Goal: Answer question/provide support

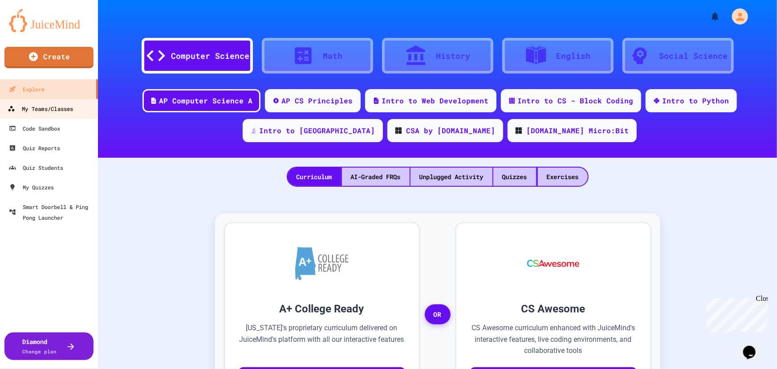
click at [45, 113] on div "My Teams/Classes" at bounding box center [40, 108] width 65 height 11
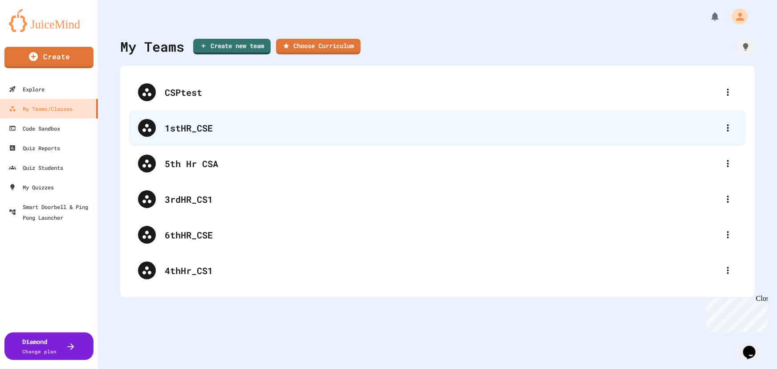
click at [146, 118] on div "1stHR_CSE" at bounding box center [437, 128] width 617 height 36
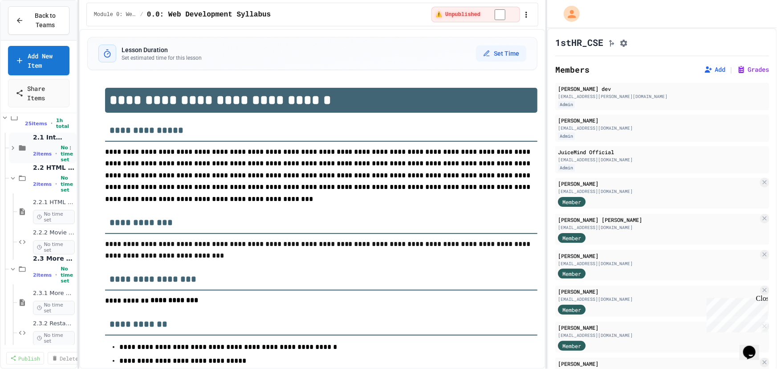
scroll to position [40, 0]
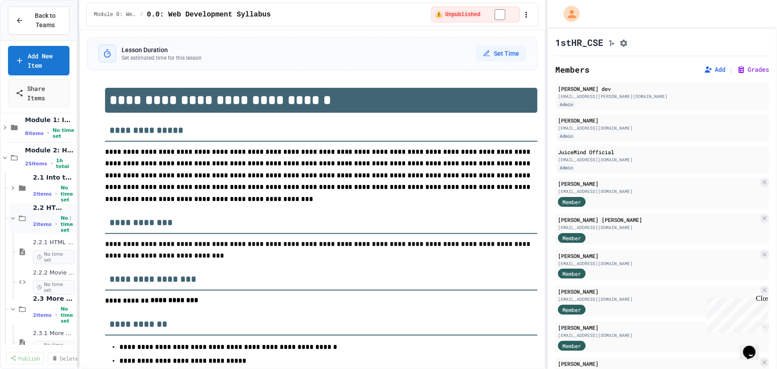
click at [13, 218] on icon at bounding box center [13, 218] width 4 height 3
click at [11, 247] on icon at bounding box center [13, 248] width 4 height 3
click at [13, 280] on icon at bounding box center [13, 279] width 8 height 8
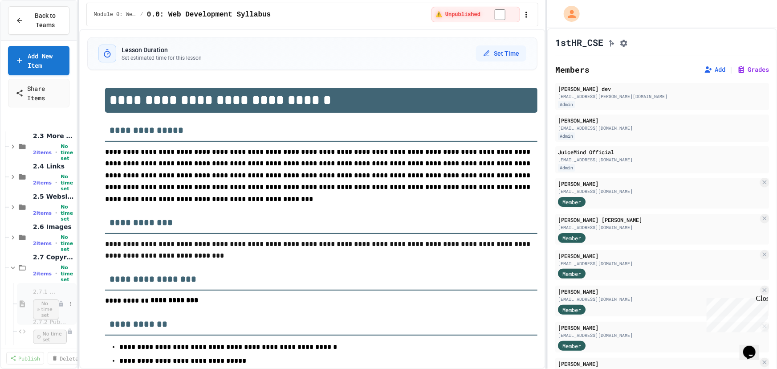
scroll to position [202, 0]
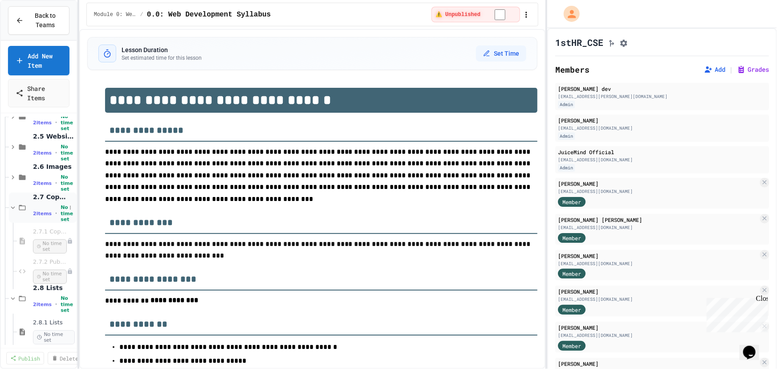
click at [13, 204] on icon at bounding box center [13, 207] width 8 height 8
click at [13, 235] on icon at bounding box center [13, 238] width 8 height 8
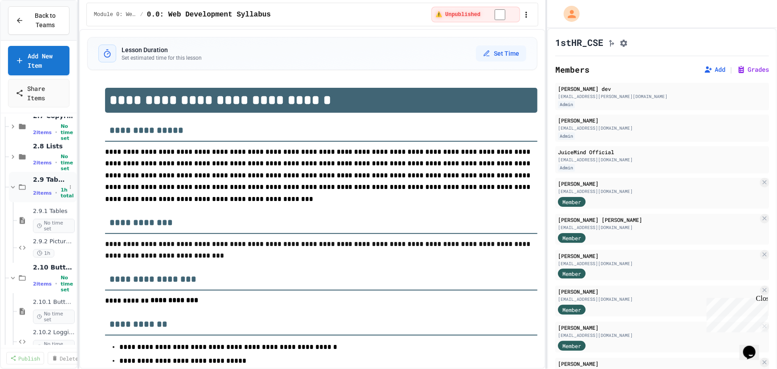
click at [12, 187] on icon at bounding box center [13, 187] width 4 height 3
click at [11, 213] on icon at bounding box center [13, 217] width 8 height 8
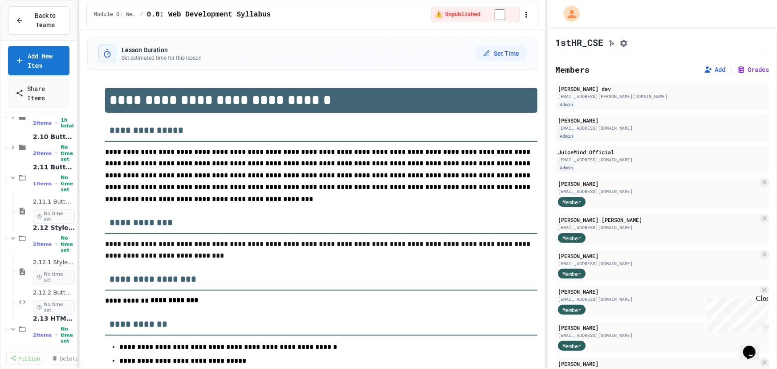
scroll to position [364, 0]
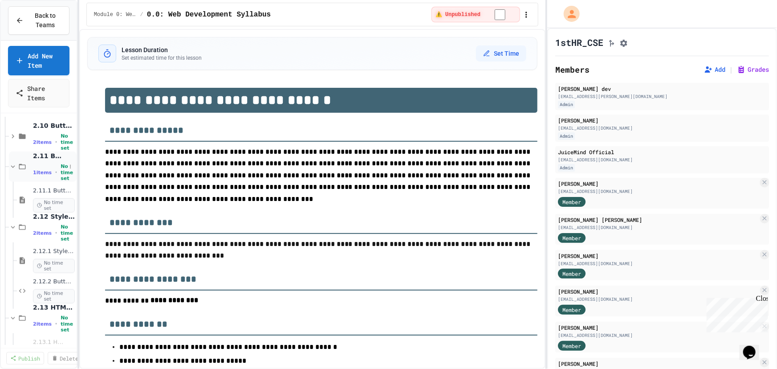
click at [13, 165] on icon at bounding box center [13, 166] width 8 height 8
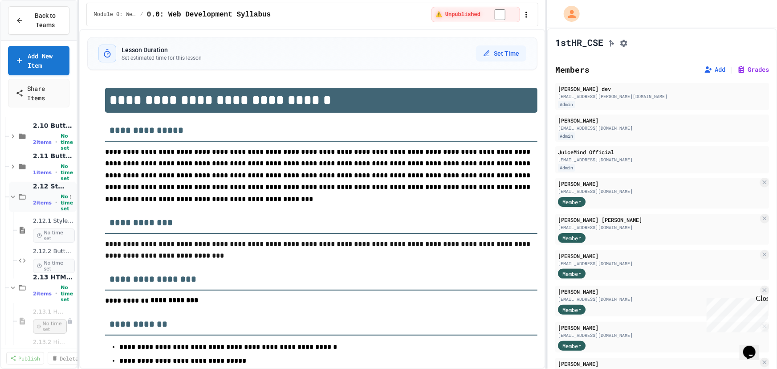
click at [14, 196] on icon at bounding box center [13, 197] width 8 height 8
click at [51, 224] on div "2 items • No time set" at bounding box center [49, 233] width 33 height 18
click at [10, 226] on icon at bounding box center [13, 227] width 8 height 8
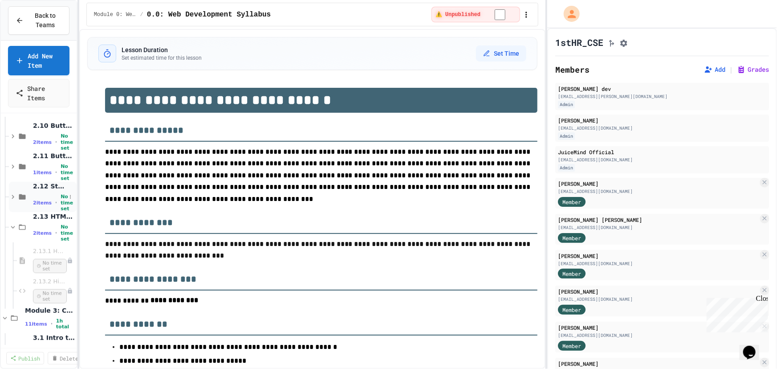
click at [9, 196] on icon at bounding box center [13, 197] width 8 height 8
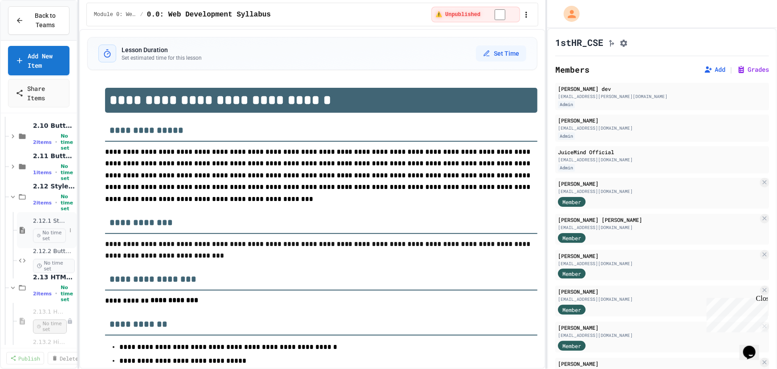
click at [46, 229] on span "No time set" at bounding box center [49, 235] width 33 height 14
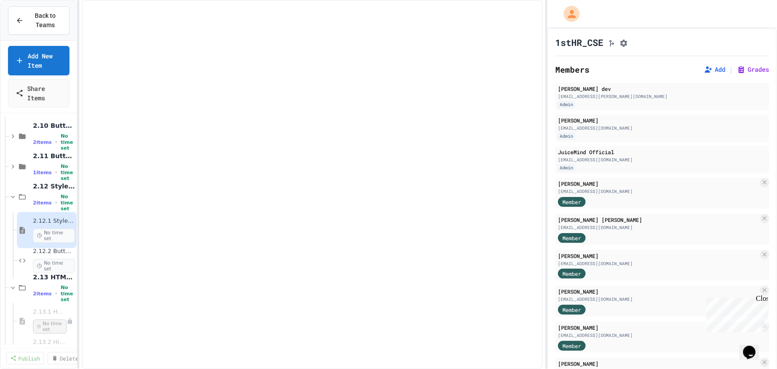
select select "***"
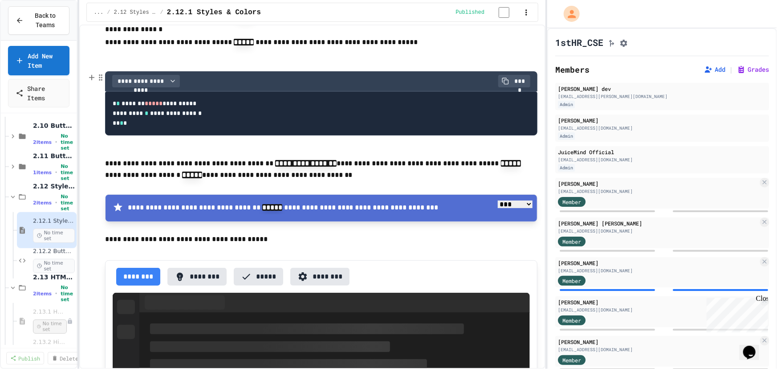
scroll to position [324, 0]
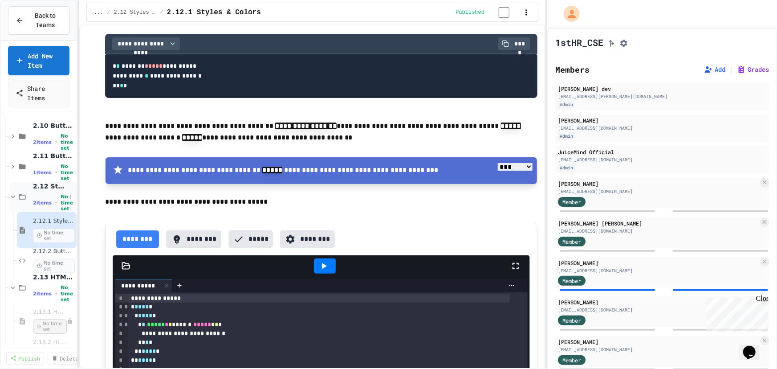
click at [41, 195] on div "2 items • No time set" at bounding box center [49, 203] width 33 height 18
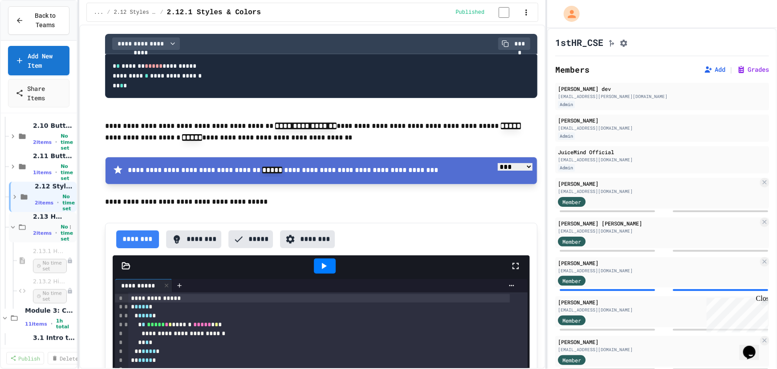
click at [45, 230] on span "2 items" at bounding box center [42, 233] width 19 height 6
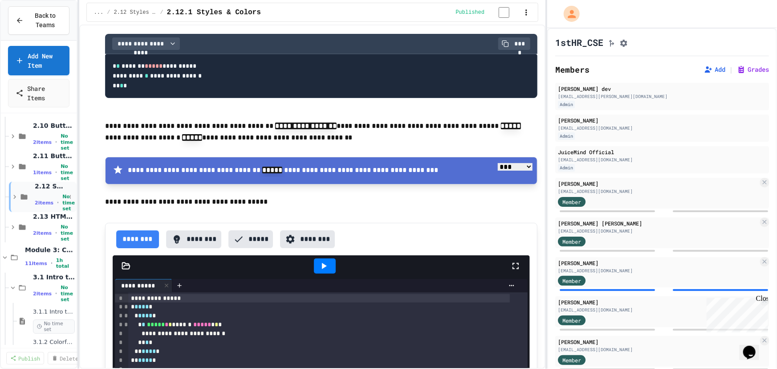
click at [18, 195] on icon at bounding box center [15, 197] width 8 height 8
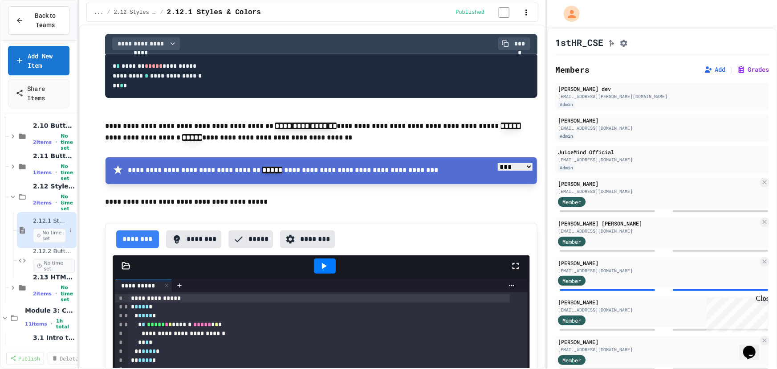
click at [50, 229] on span "No time set" at bounding box center [49, 235] width 33 height 14
click at [49, 263] on span "No time set" at bounding box center [49, 266] width 33 height 14
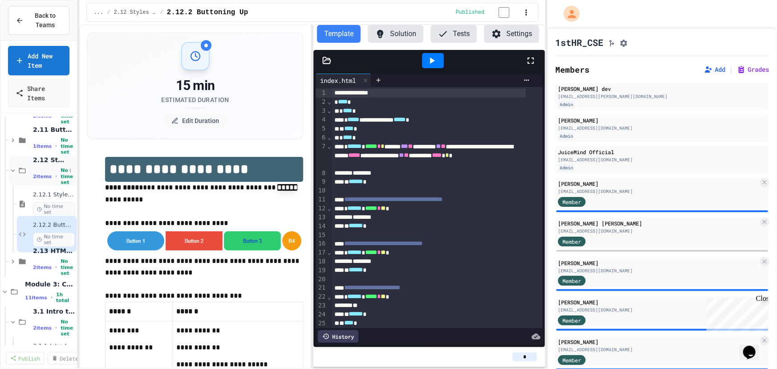
scroll to position [445, 0]
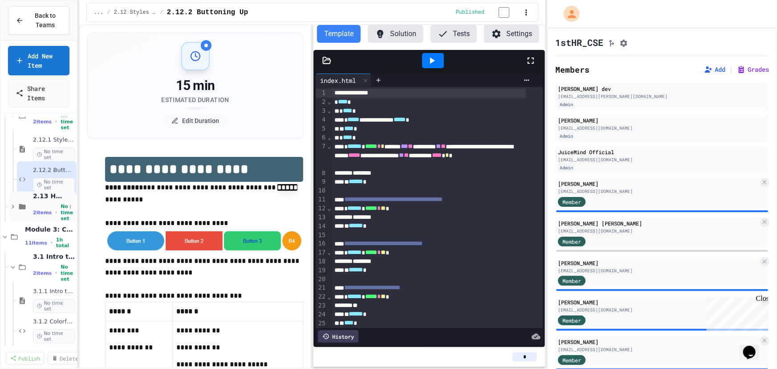
click at [43, 213] on span "2 items" at bounding box center [42, 213] width 19 height 6
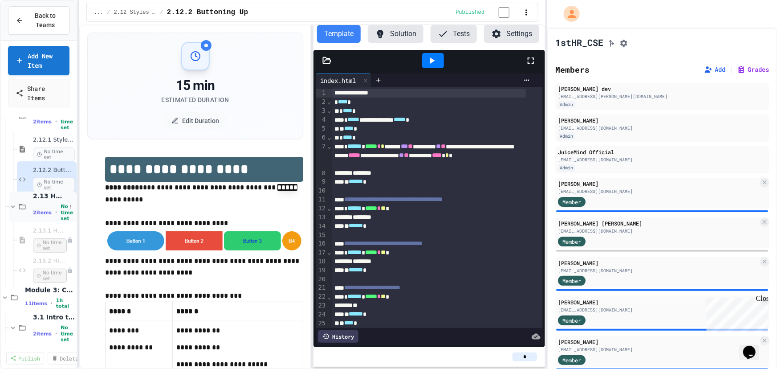
click at [44, 214] on span "2 items" at bounding box center [42, 213] width 19 height 6
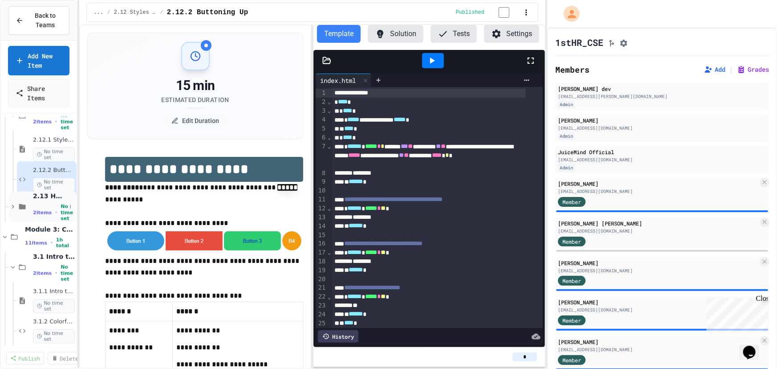
click at [15, 207] on icon at bounding box center [13, 207] width 8 height 8
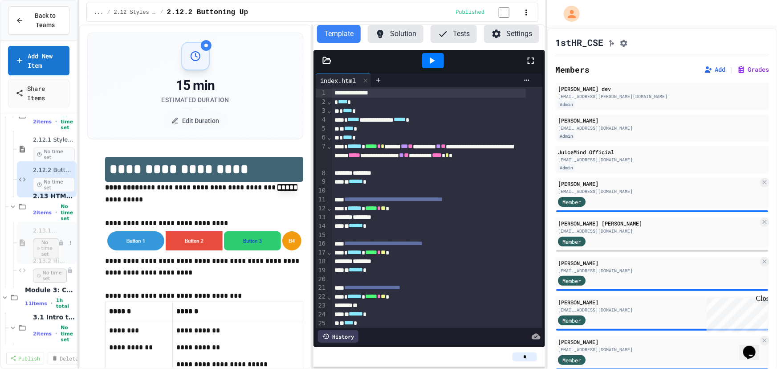
click at [44, 244] on span "No time set" at bounding box center [46, 248] width 26 height 20
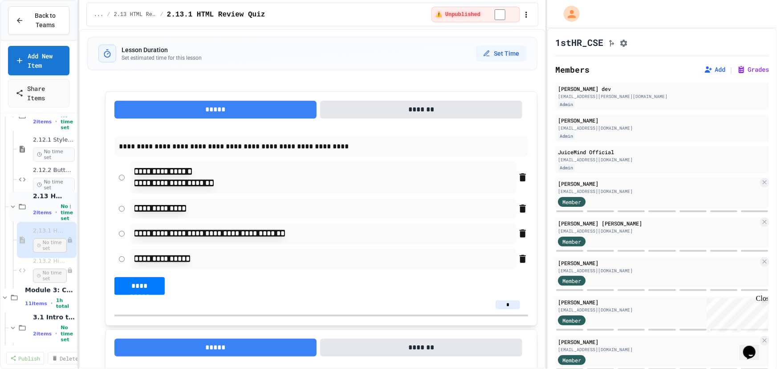
click at [54, 202] on div "2.13 HTML Review Quiz 2 items • No time set" at bounding box center [49, 206] width 33 height 29
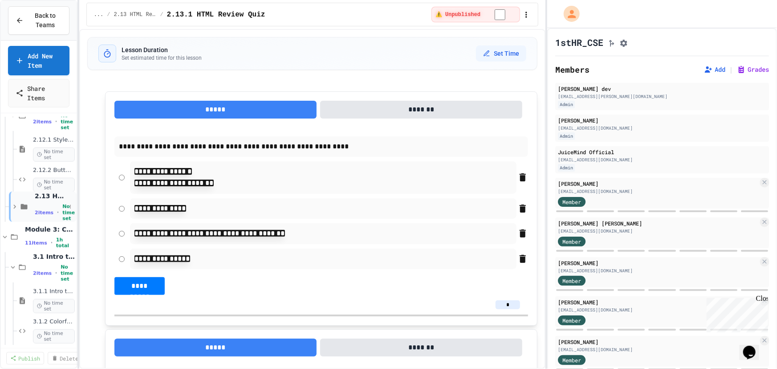
click at [49, 210] on div "2 items • No time set" at bounding box center [50, 212] width 31 height 18
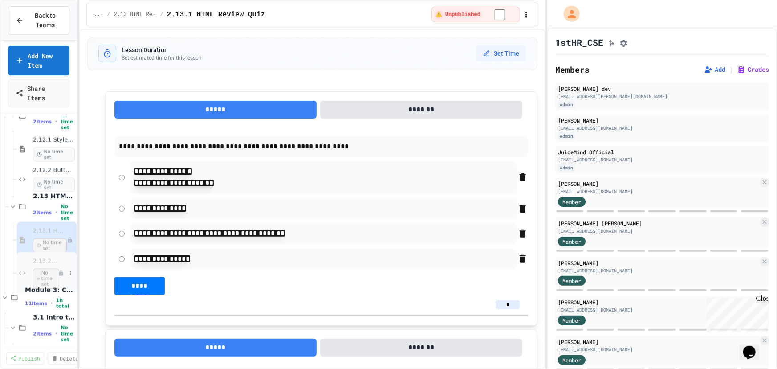
click at [50, 276] on span "No time set" at bounding box center [46, 278] width 26 height 20
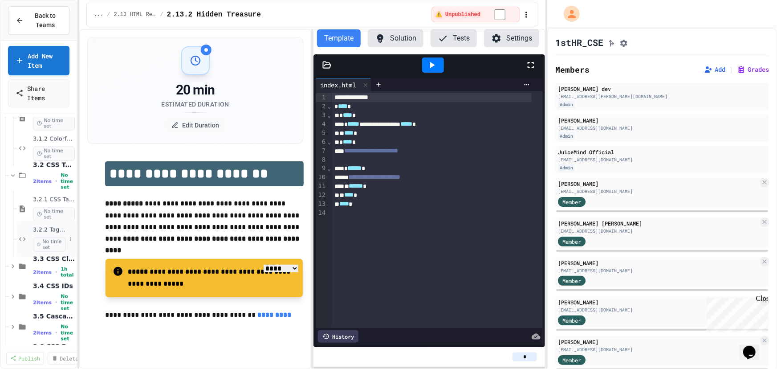
scroll to position [688, 0]
click at [47, 201] on span "3.2.1 CSS Tag Selection" at bounding box center [49, 200] width 33 height 8
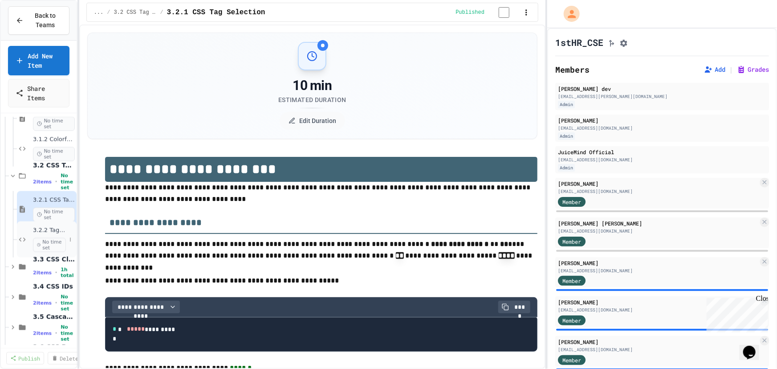
click at [23, 229] on div "3.2.2 Tag Selection No time set" at bounding box center [47, 239] width 60 height 36
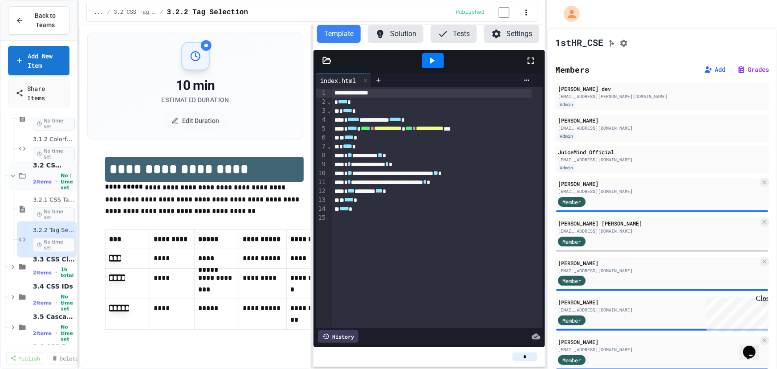
scroll to position [607, 0]
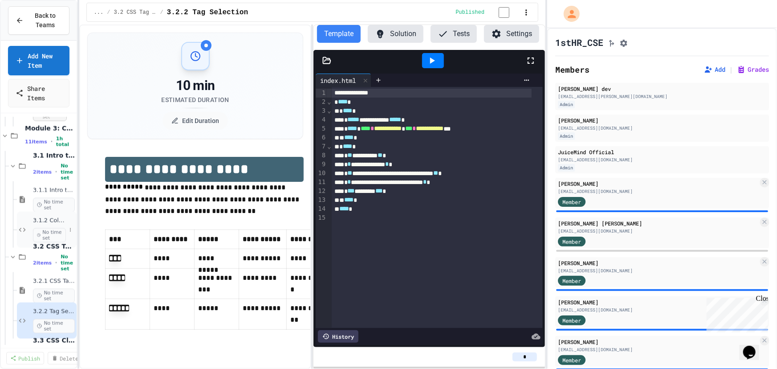
click at [33, 224] on div "3.1.2 Colorful Style Sheets No time set" at bounding box center [49, 229] width 33 height 25
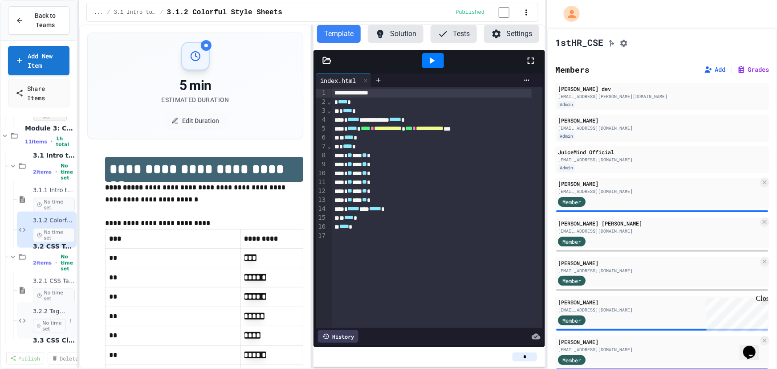
click at [42, 320] on span "No time set" at bounding box center [49, 326] width 33 height 14
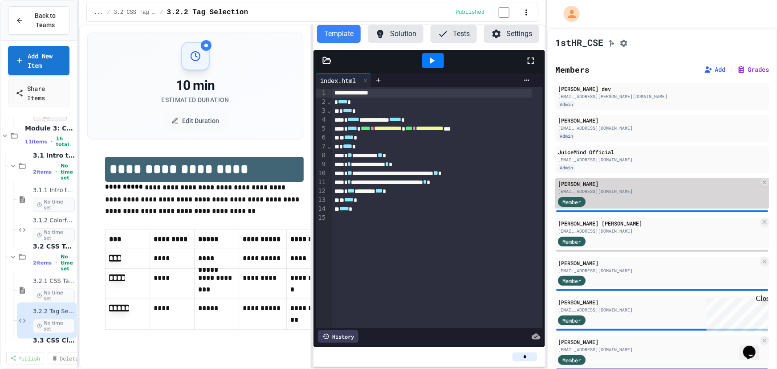
click at [698, 191] on div "[EMAIL_ADDRESS][DOMAIN_NAME]" at bounding box center [658, 191] width 200 height 7
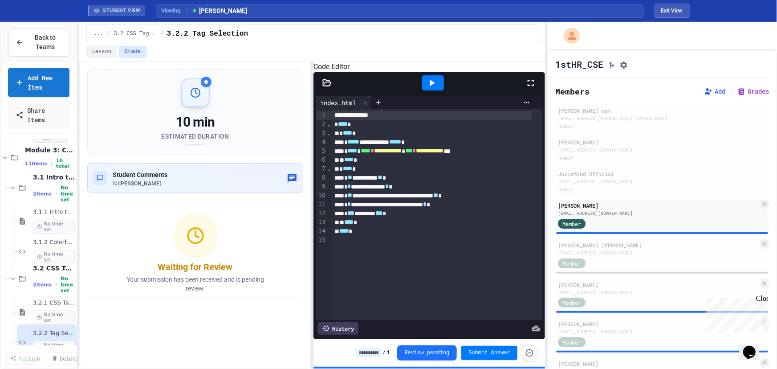
click at [327, 87] on icon at bounding box center [326, 82] width 9 height 9
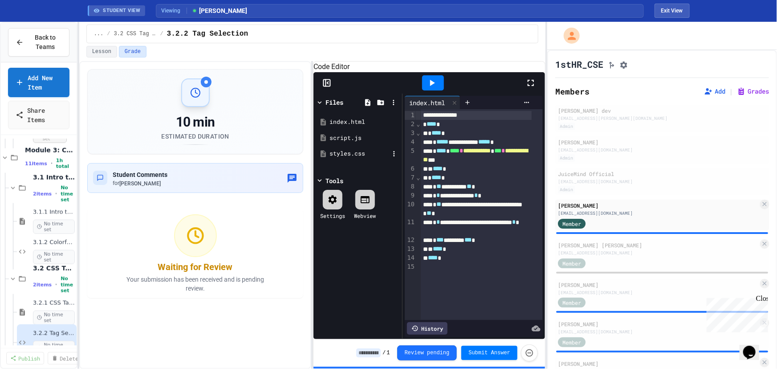
click at [353, 158] on div "styles.css" at bounding box center [359, 153] width 60 height 9
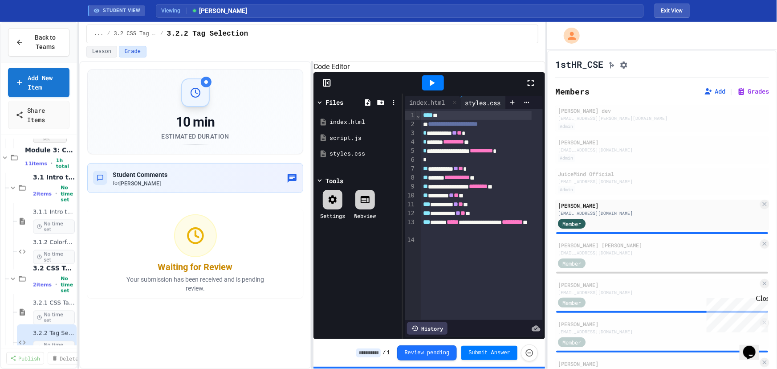
click at [435, 88] on icon at bounding box center [431, 82] width 11 height 11
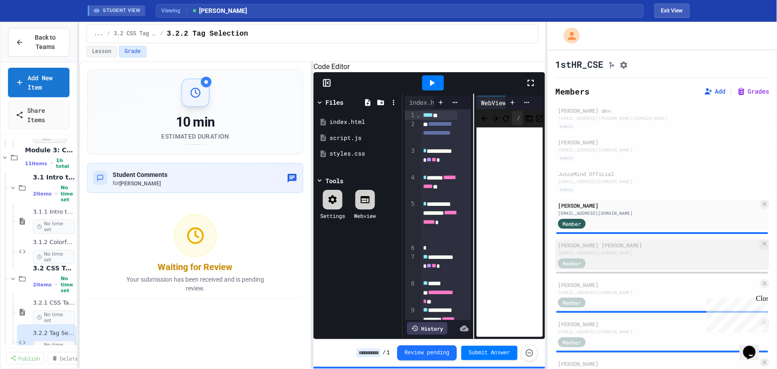
click at [608, 249] on div "[PERSON_NAME] [PERSON_NAME]" at bounding box center [658, 245] width 200 height 8
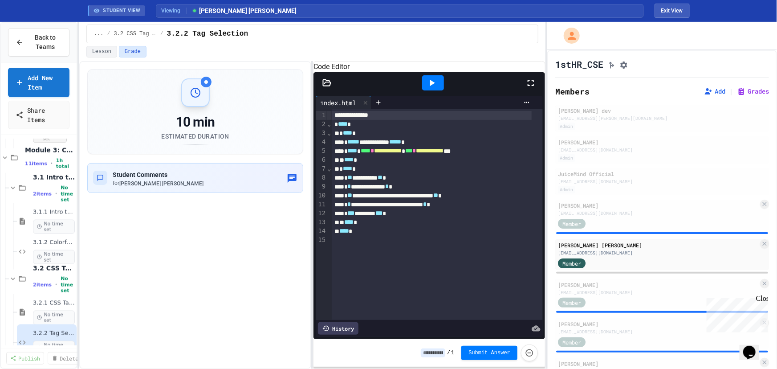
click at [331, 87] on div at bounding box center [326, 82] width 27 height 9
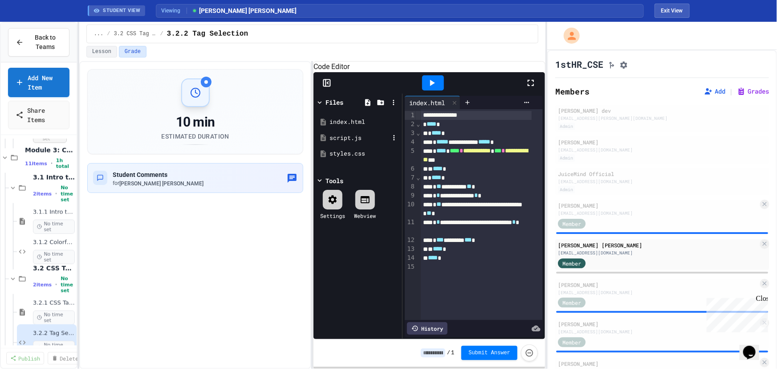
click at [353, 142] on div "script.js" at bounding box center [359, 138] width 60 height 9
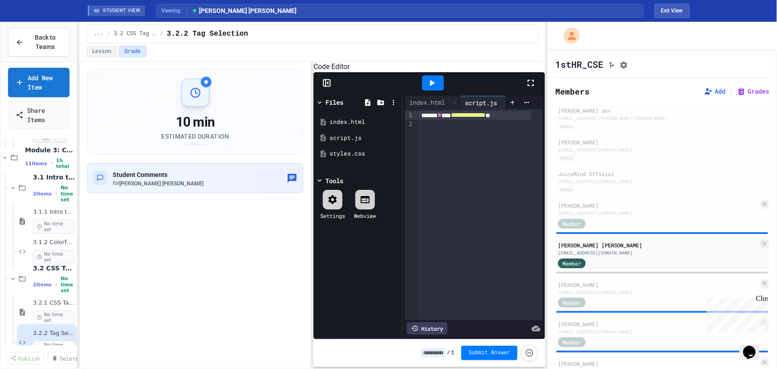
click at [317, 106] on icon at bounding box center [320, 102] width 8 height 8
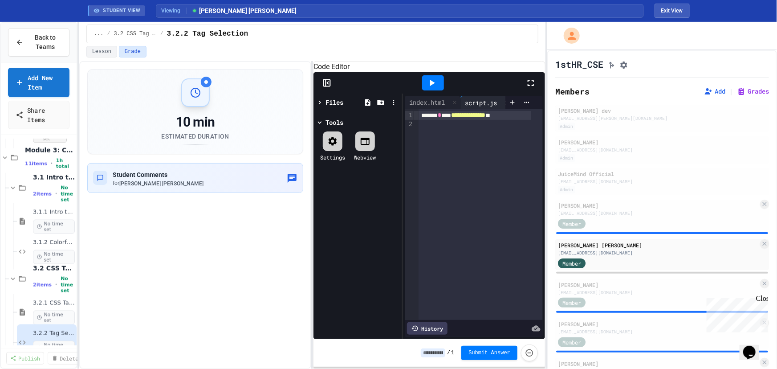
click at [322, 106] on icon at bounding box center [320, 102] width 8 height 8
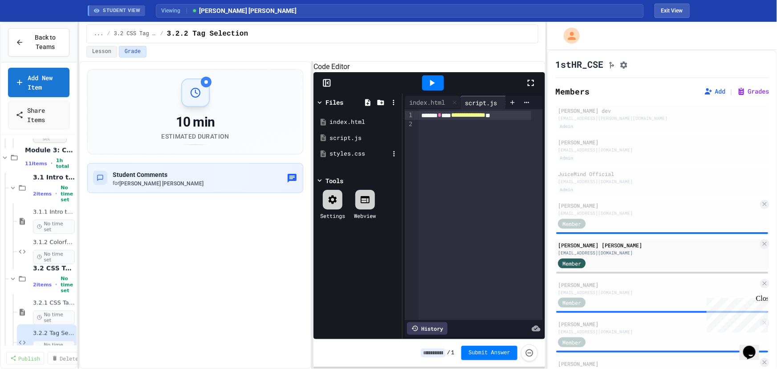
click at [361, 158] on div "styles.css" at bounding box center [359, 153] width 60 height 9
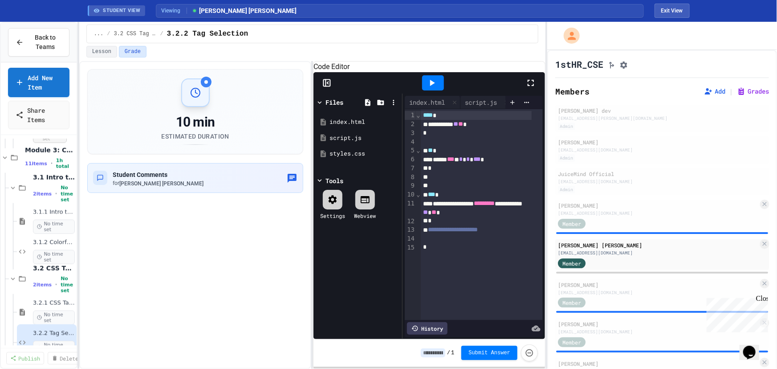
click at [441, 90] on div at bounding box center [433, 82] width 22 height 15
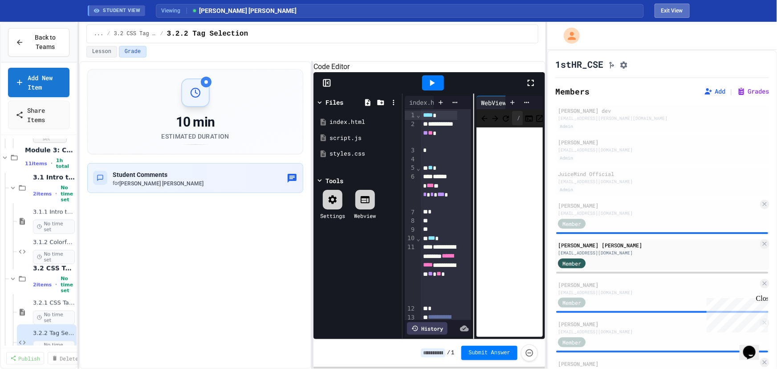
click at [659, 8] on button "Exit View" at bounding box center [671, 11] width 35 height 14
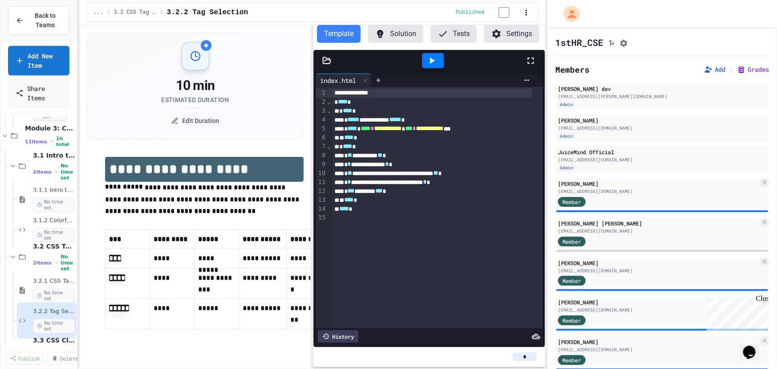
click at [528, 60] on icon at bounding box center [531, 60] width 6 height 6
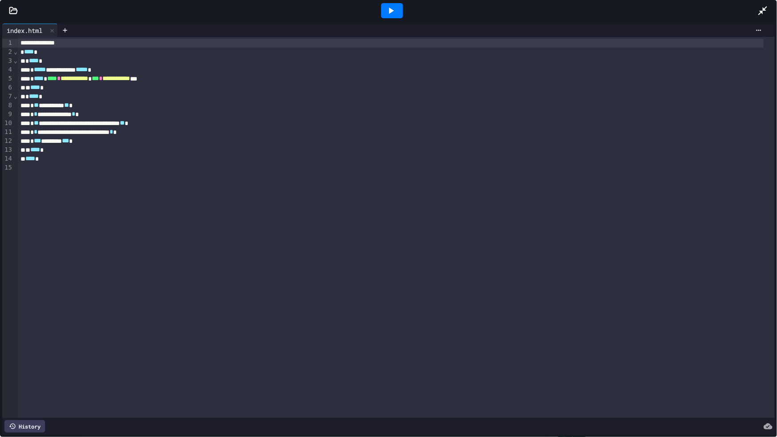
click at [400, 10] on div at bounding box center [392, 10] width 22 height 15
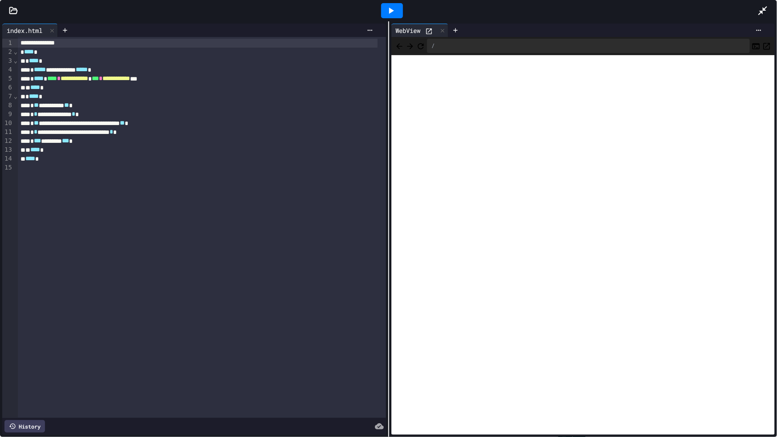
click at [14, 9] on icon at bounding box center [14, 10] width 8 height 6
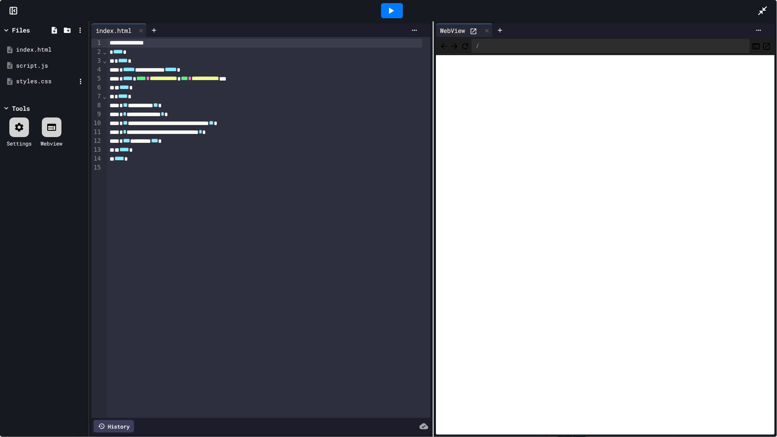
click at [49, 77] on div "styles.css" at bounding box center [46, 81] width 60 height 9
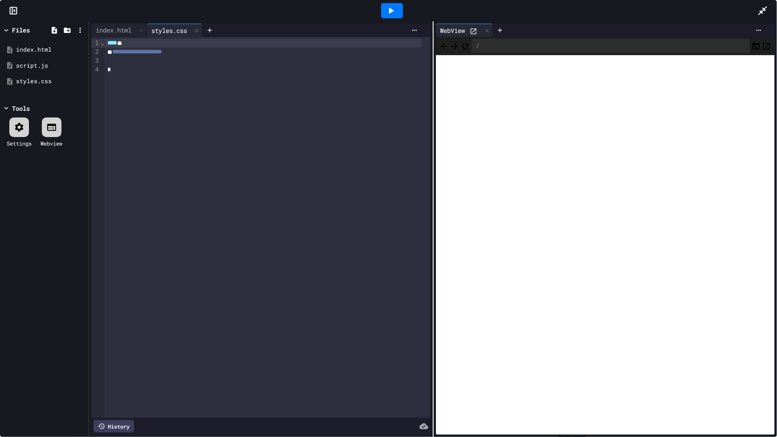
click at [392, 13] on icon at bounding box center [391, 10] width 11 height 11
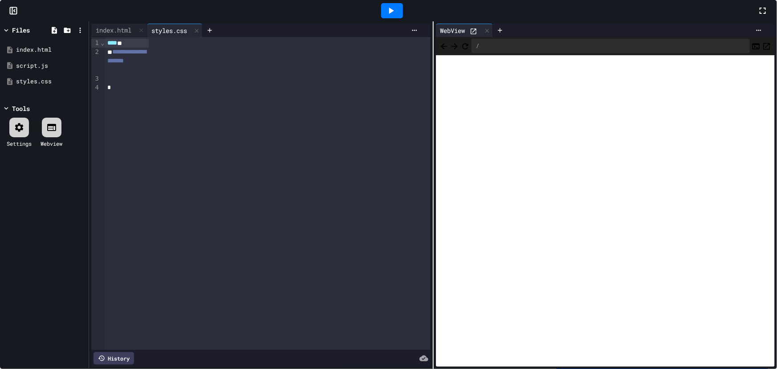
click at [597, 227] on div "[PERSON_NAME] [PERSON_NAME]" at bounding box center [658, 223] width 200 height 8
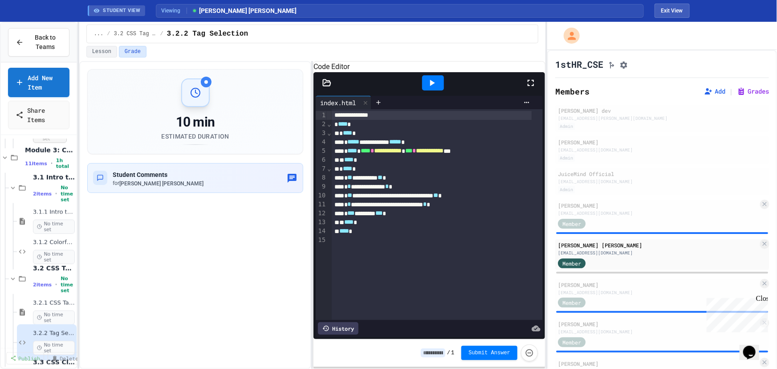
click at [530, 88] on icon at bounding box center [530, 82] width 11 height 11
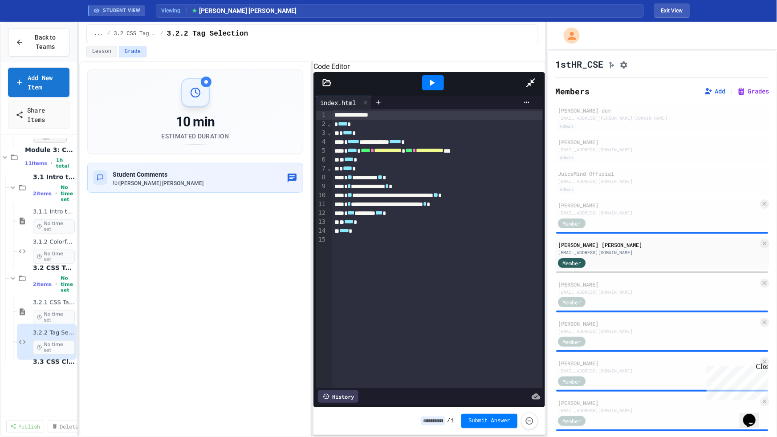
click at [422, 75] on div at bounding box center [433, 82] width 22 height 15
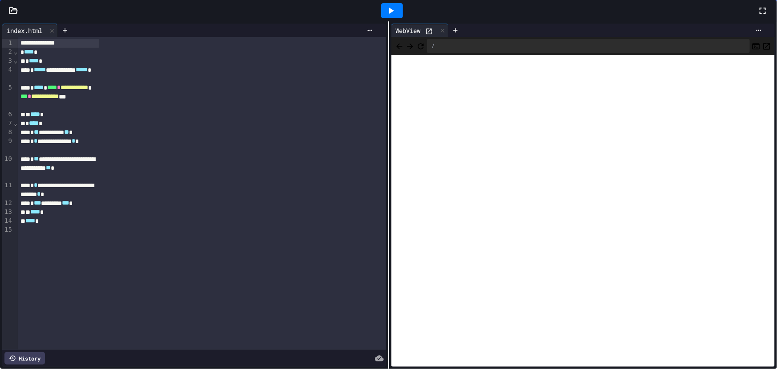
click at [600, 291] on div "[EMAIL_ADDRESS][DOMAIN_NAME]" at bounding box center [658, 292] width 200 height 7
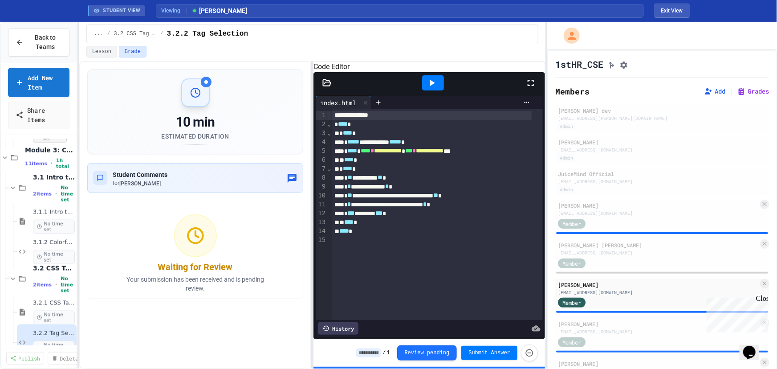
click at [430, 86] on icon at bounding box center [432, 83] width 5 height 6
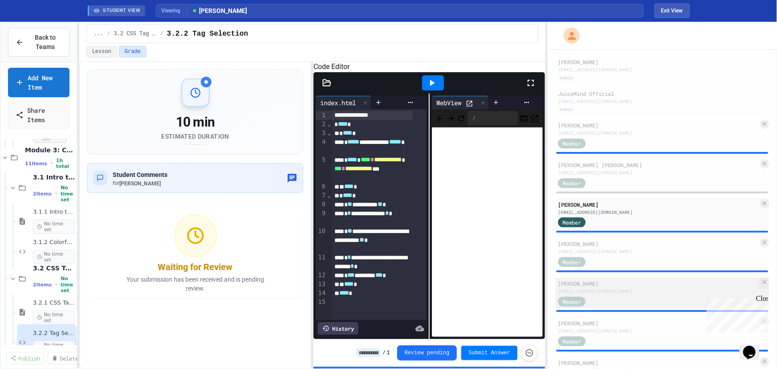
scroll to position [81, 0]
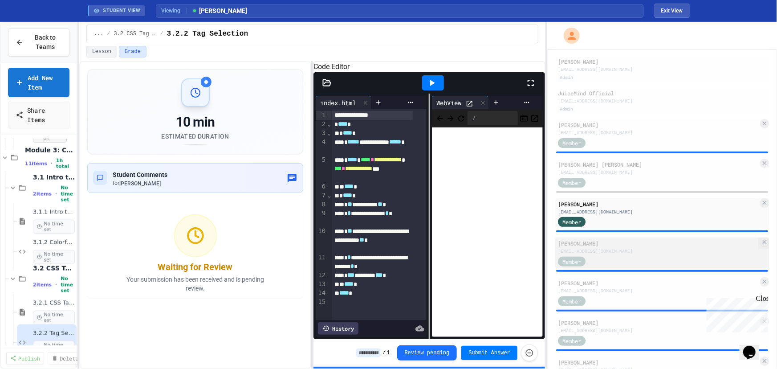
click at [612, 254] on div "[EMAIL_ADDRESS][DOMAIN_NAME]" at bounding box center [658, 251] width 200 height 7
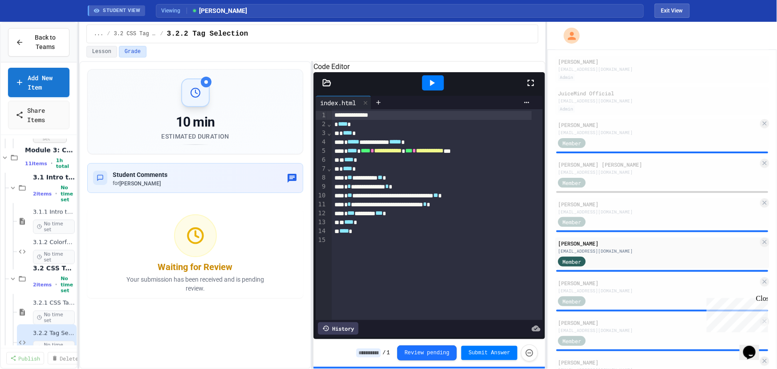
click at [431, 90] on div at bounding box center [433, 82] width 22 height 15
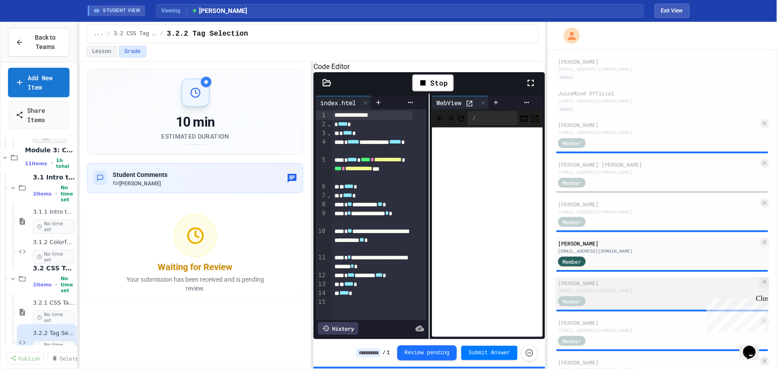
click at [626, 298] on div "Member" at bounding box center [658, 300] width 200 height 11
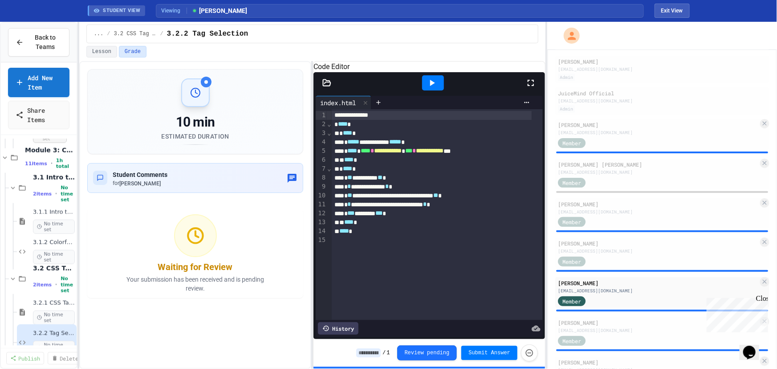
click at [438, 90] on div at bounding box center [433, 82] width 22 height 15
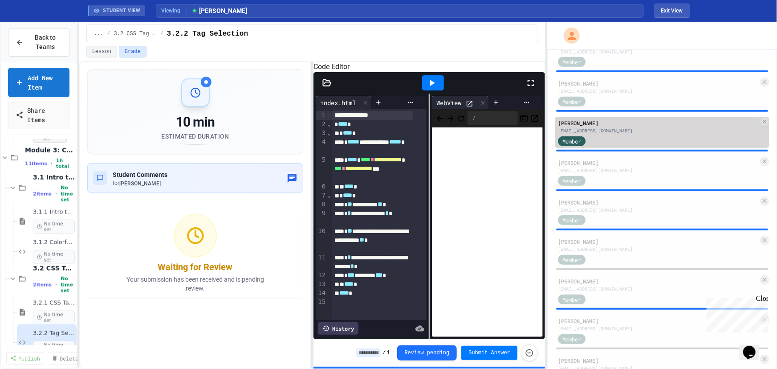
scroll to position [243, 0]
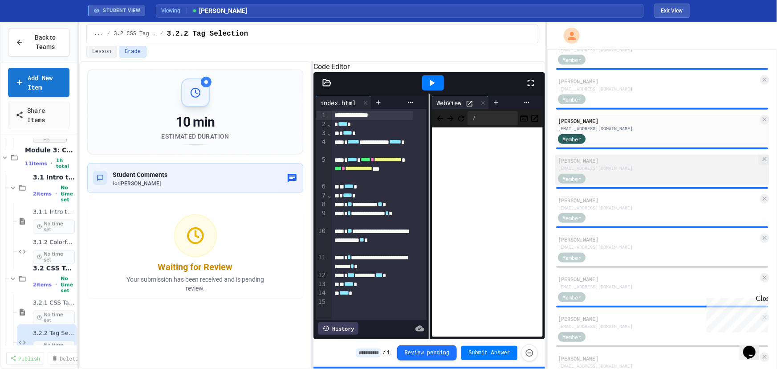
click at [615, 170] on div "[EMAIL_ADDRESS][DOMAIN_NAME]" at bounding box center [658, 168] width 200 height 7
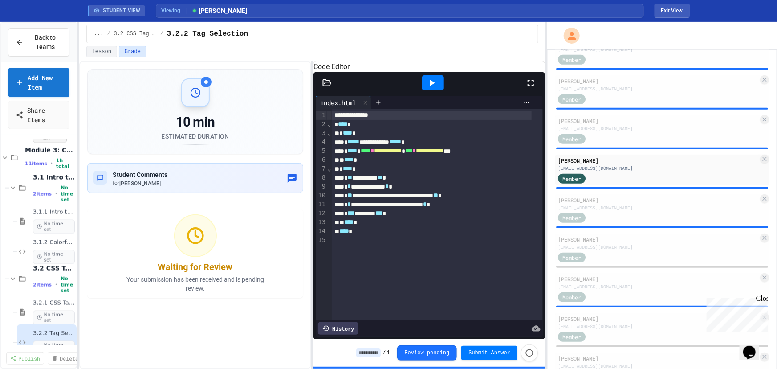
click at [430, 86] on icon at bounding box center [432, 83] width 5 height 6
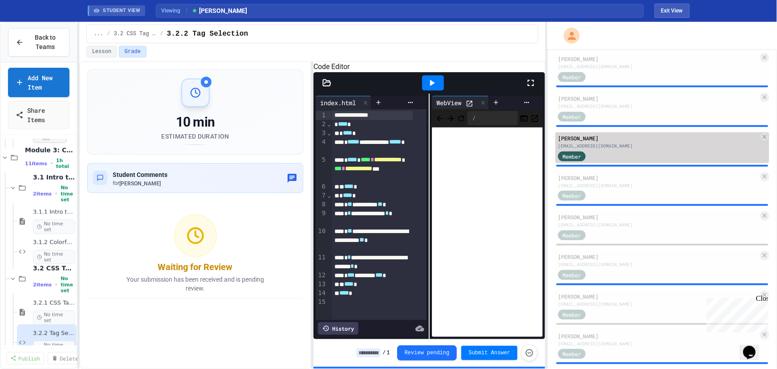
scroll to position [283, 0]
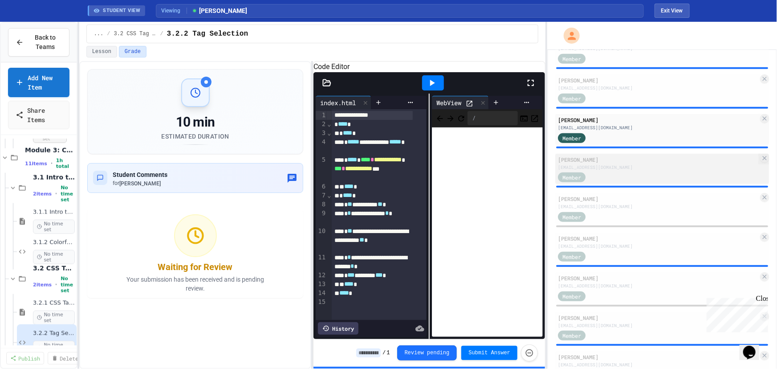
click at [611, 162] on div "[PERSON_NAME]" at bounding box center [658, 159] width 200 height 8
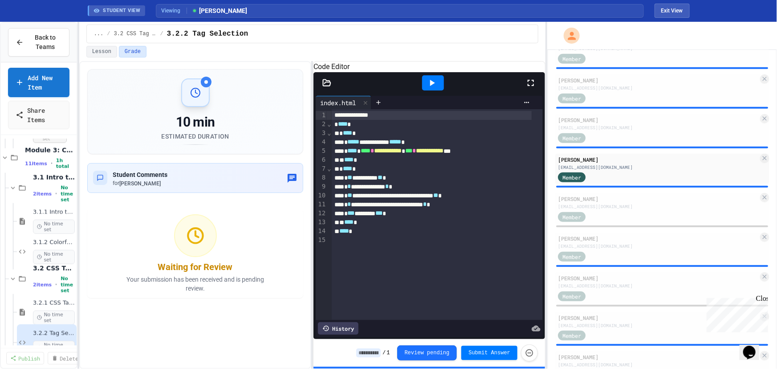
click at [436, 88] on icon at bounding box center [431, 82] width 11 height 11
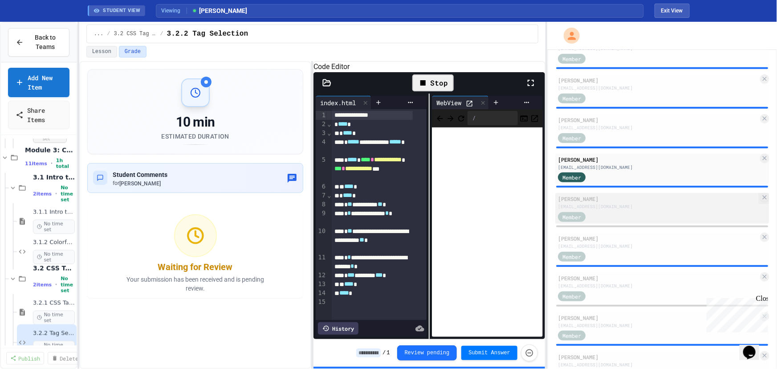
click at [617, 206] on div "[EMAIL_ADDRESS][DOMAIN_NAME]" at bounding box center [658, 206] width 200 height 7
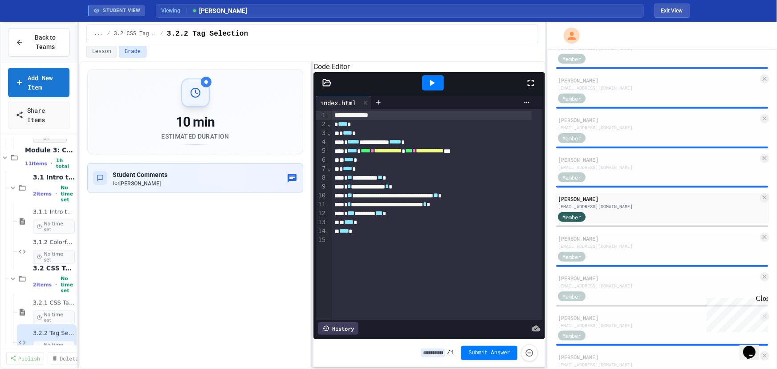
click at [430, 88] on icon at bounding box center [431, 82] width 11 height 11
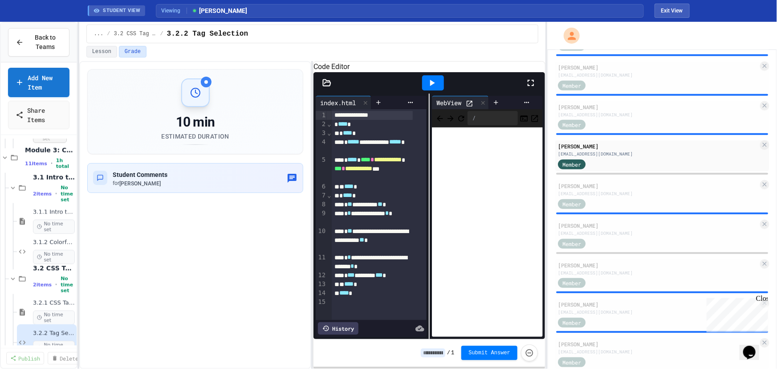
scroll to position [364, 0]
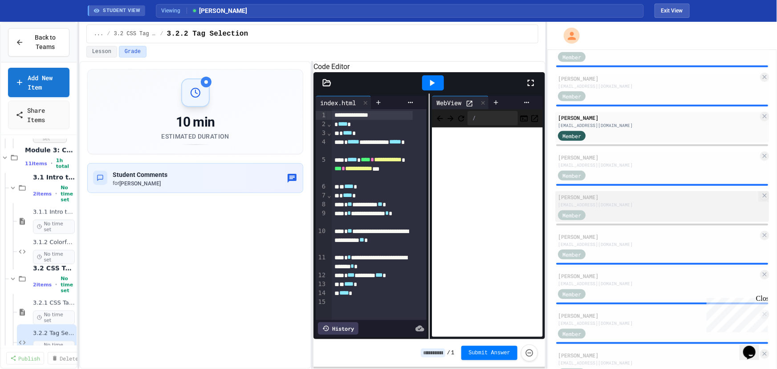
click at [610, 207] on div "[EMAIL_ADDRESS][DOMAIN_NAME]" at bounding box center [658, 204] width 200 height 7
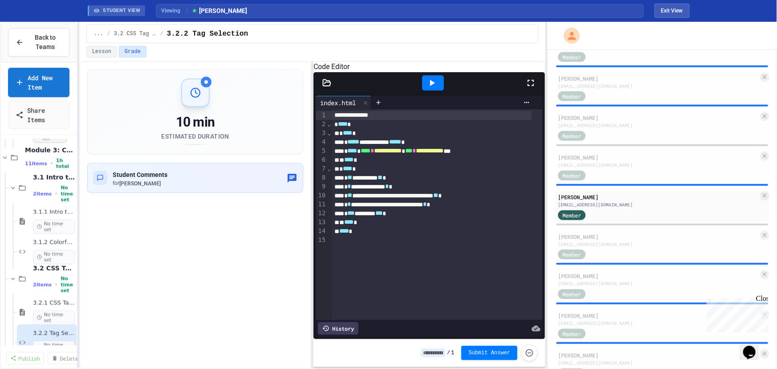
click at [436, 88] on icon at bounding box center [431, 82] width 11 height 11
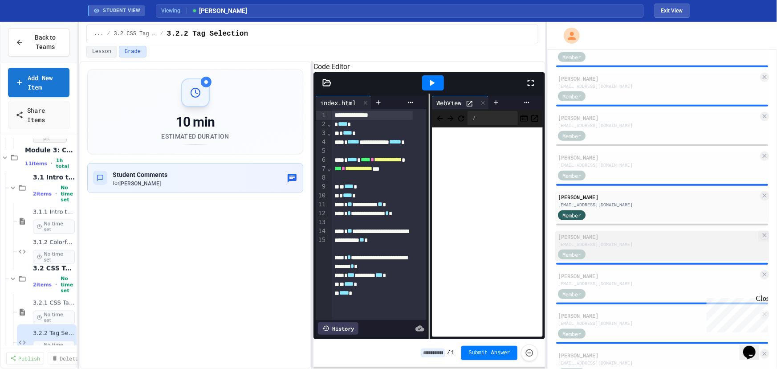
scroll to position [435, 0]
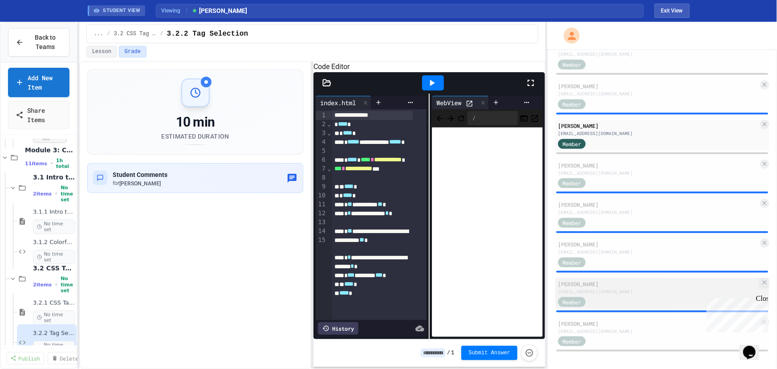
click at [634, 285] on div "[PERSON_NAME]" at bounding box center [658, 284] width 200 height 8
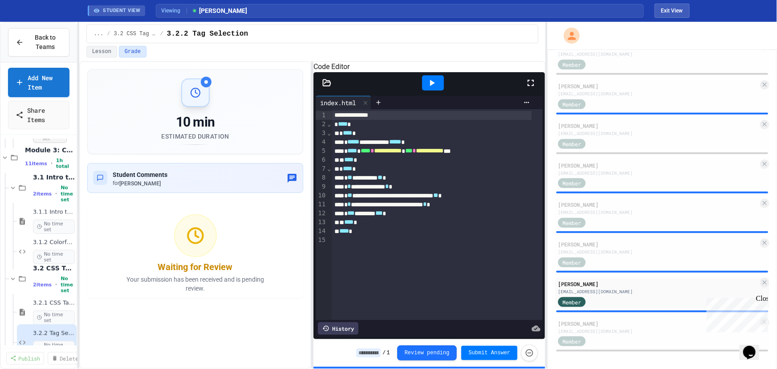
click at [429, 87] on div at bounding box center [433, 82] width 22 height 15
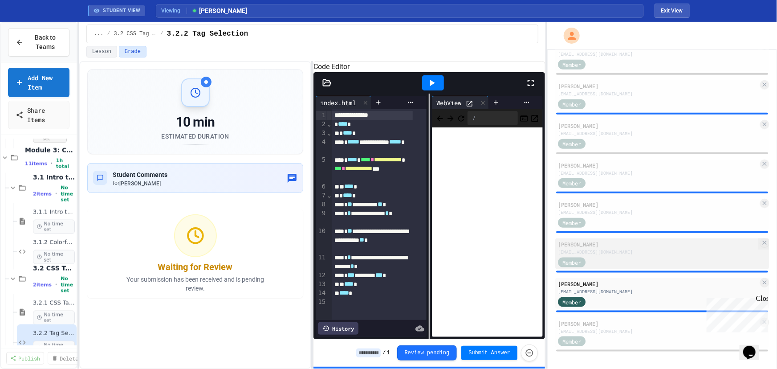
click at [619, 248] on div "[EMAIL_ADDRESS][DOMAIN_NAME]" at bounding box center [658, 251] width 200 height 7
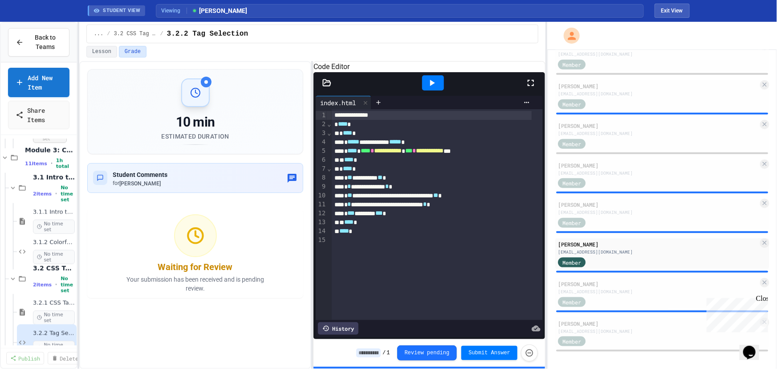
click at [432, 90] on div at bounding box center [433, 82] width 22 height 15
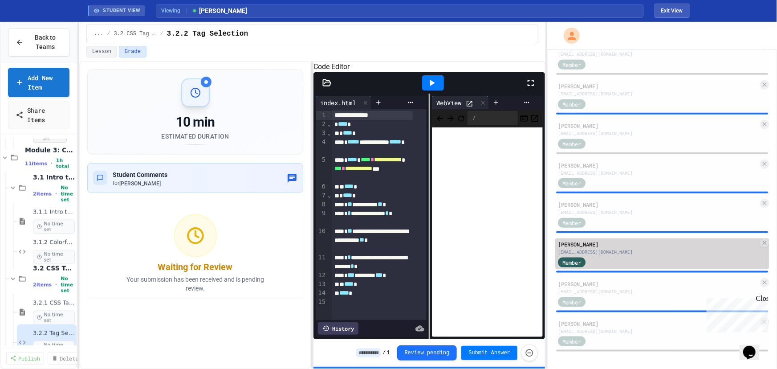
click at [630, 256] on div "Member" at bounding box center [658, 261] width 200 height 11
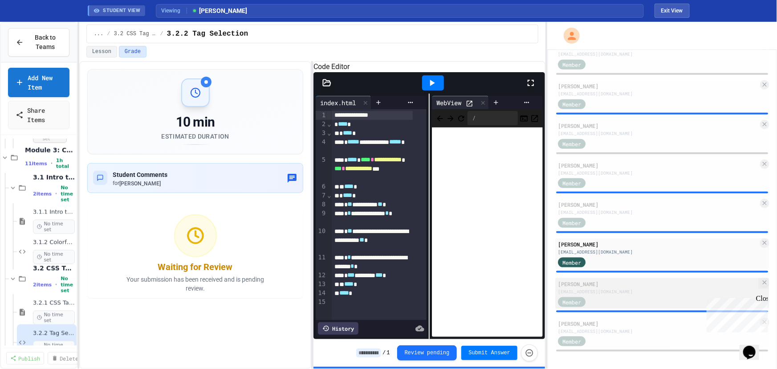
click at [632, 301] on div "Member" at bounding box center [658, 301] width 200 height 11
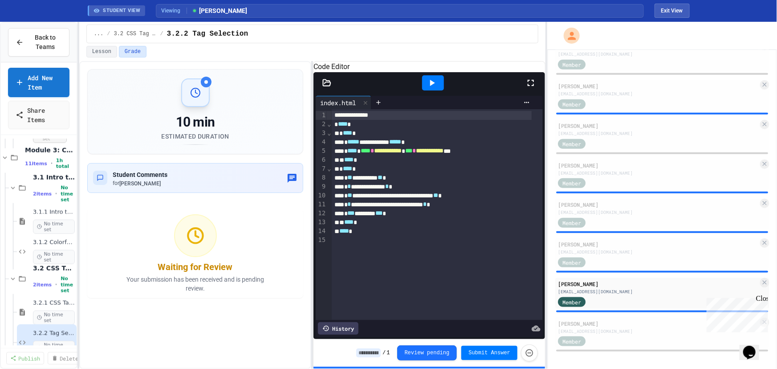
click at [429, 88] on icon at bounding box center [431, 82] width 11 height 11
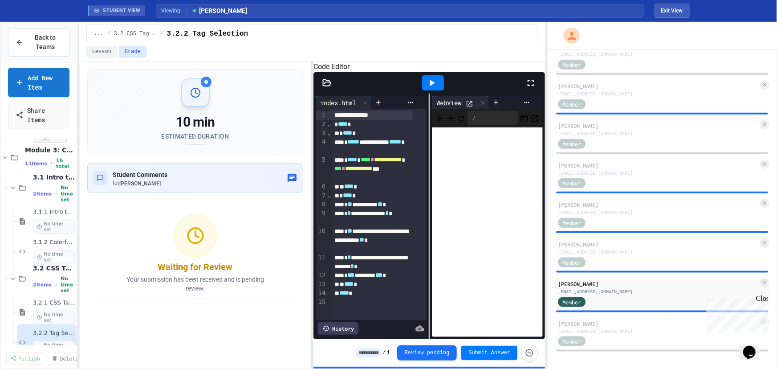
click at [677, 18] on div "STUDENT VIEW Viewing [PERSON_NAME] Exit View" at bounding box center [388, 10] width 623 height 21
click at [667, 17] on button "Exit View" at bounding box center [671, 11] width 35 height 14
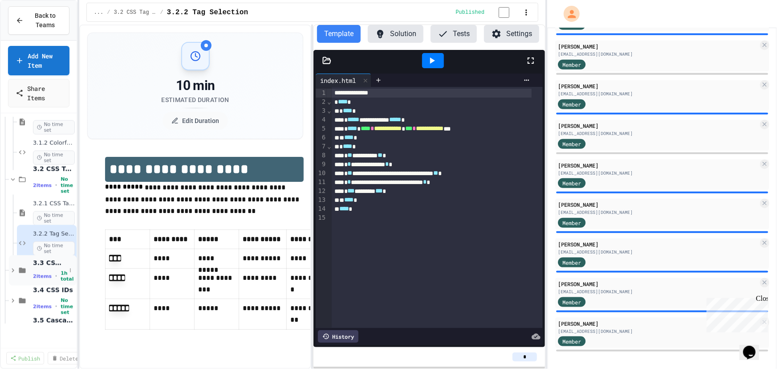
scroll to position [688, 0]
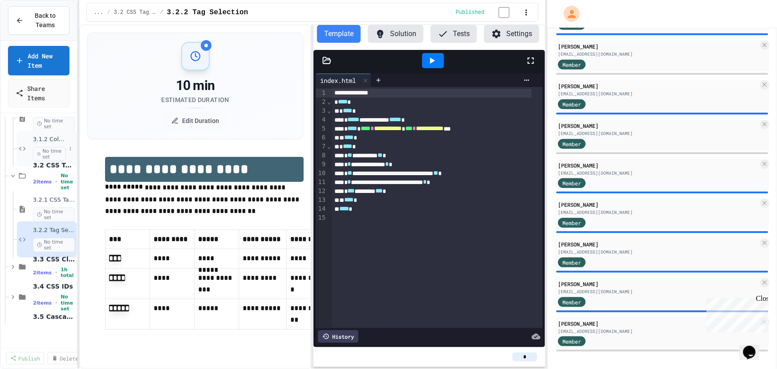
click at [45, 147] on span "No time set" at bounding box center [49, 154] width 33 height 14
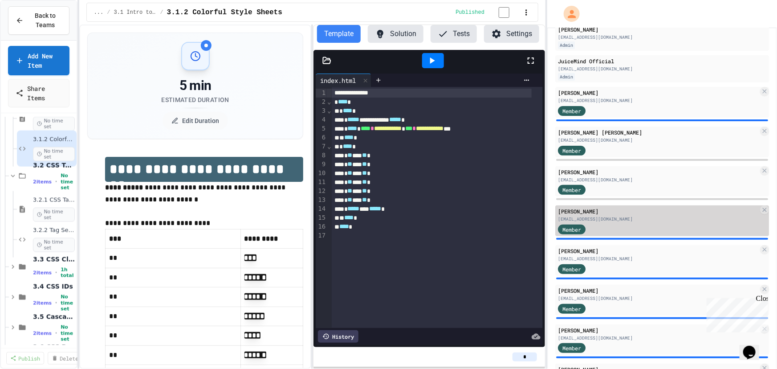
scroll to position [89, 0]
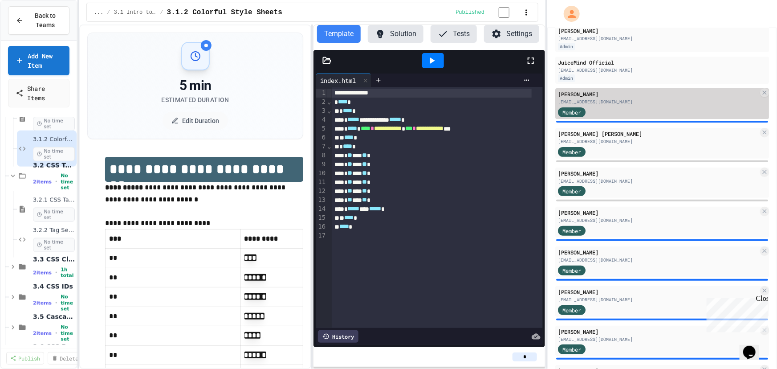
click at [634, 98] on div "[PERSON_NAME]" at bounding box center [658, 94] width 200 height 8
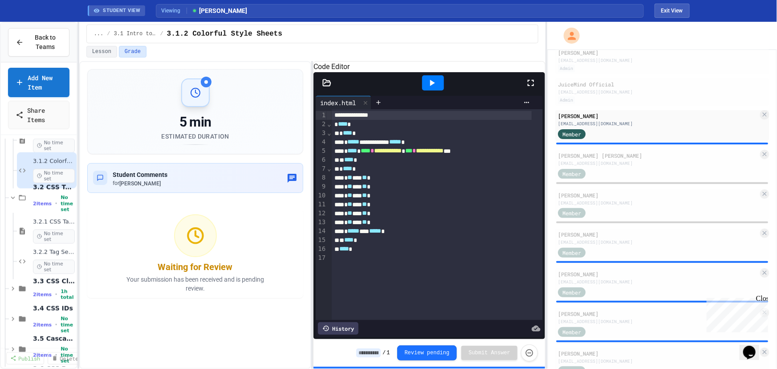
click at [439, 86] on div at bounding box center [433, 82] width 22 height 15
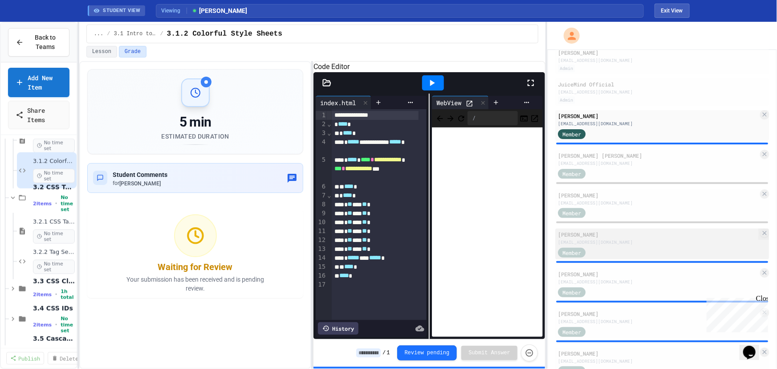
click at [645, 244] on div "[EMAIL_ADDRESS][DOMAIN_NAME]" at bounding box center [658, 242] width 200 height 7
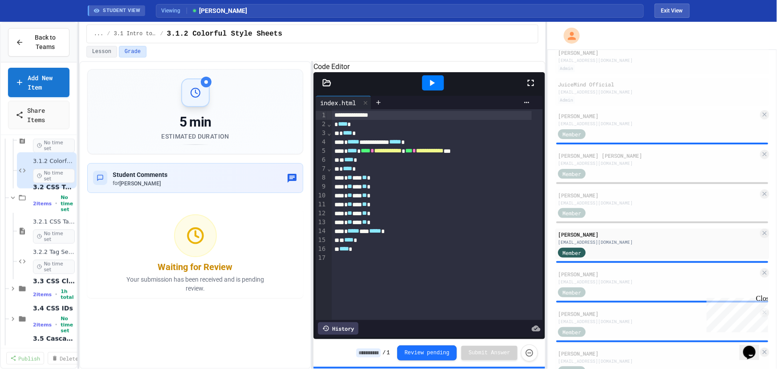
click at [438, 90] on div at bounding box center [433, 82] width 22 height 15
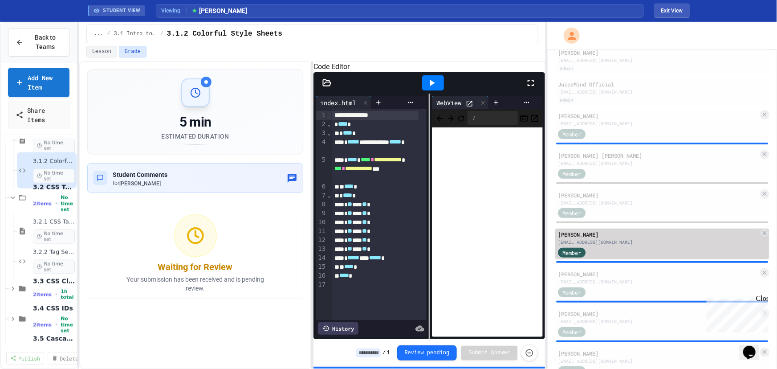
click at [632, 238] on div "[PERSON_NAME]" at bounding box center [658, 234] width 200 height 8
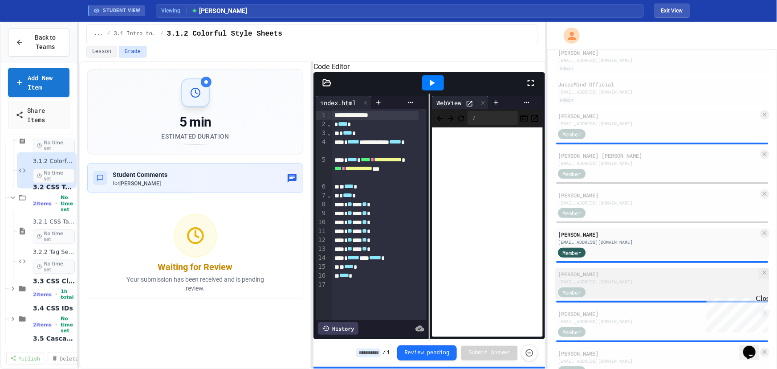
click at [635, 282] on div "[EMAIL_ADDRESS][DOMAIN_NAME]" at bounding box center [658, 281] width 200 height 7
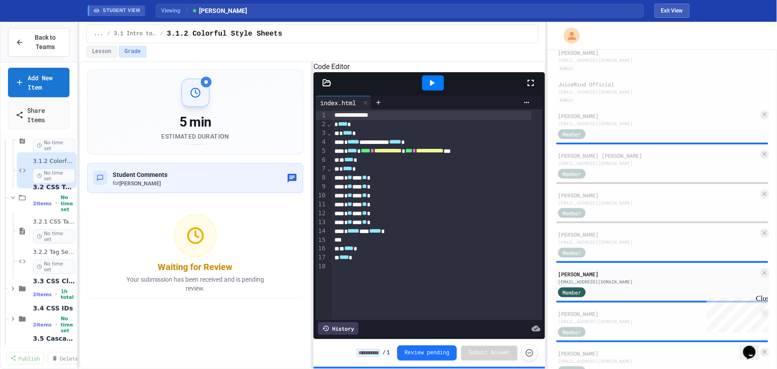
click at [422, 83] on div at bounding box center [433, 83] width 31 height 24
click at [426, 88] on icon at bounding box center [431, 82] width 11 height 11
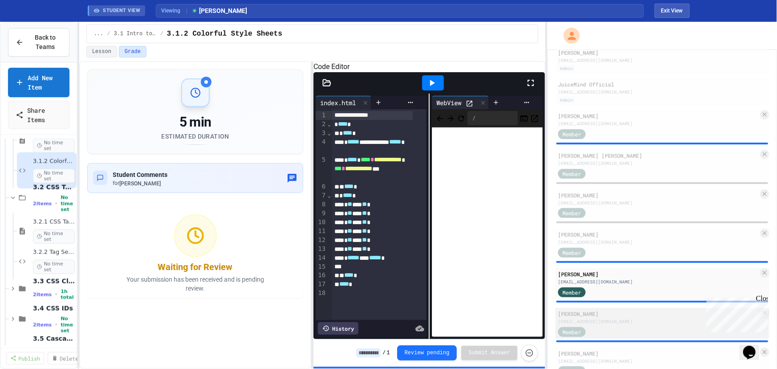
click at [610, 313] on div "[PERSON_NAME]" at bounding box center [658, 313] width 200 height 8
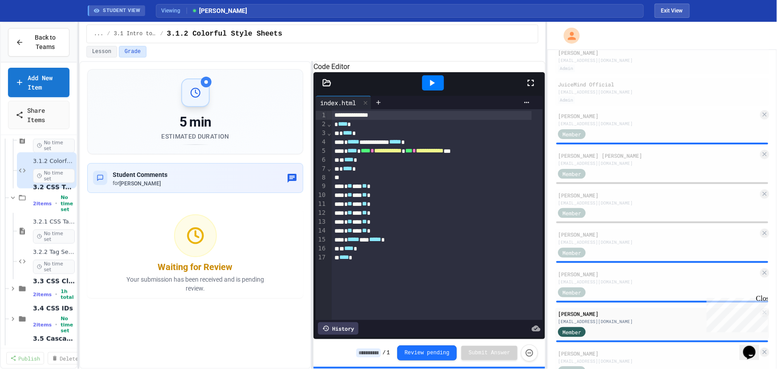
click at [432, 86] on icon at bounding box center [432, 83] width 5 height 6
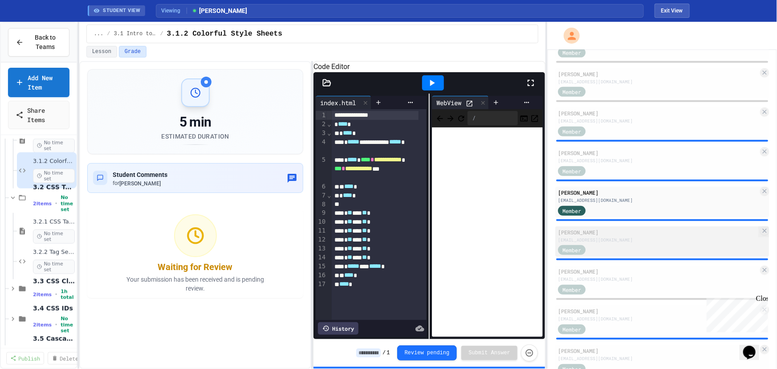
scroll to position [211, 0]
click at [616, 246] on div "Member" at bounding box center [658, 249] width 200 height 11
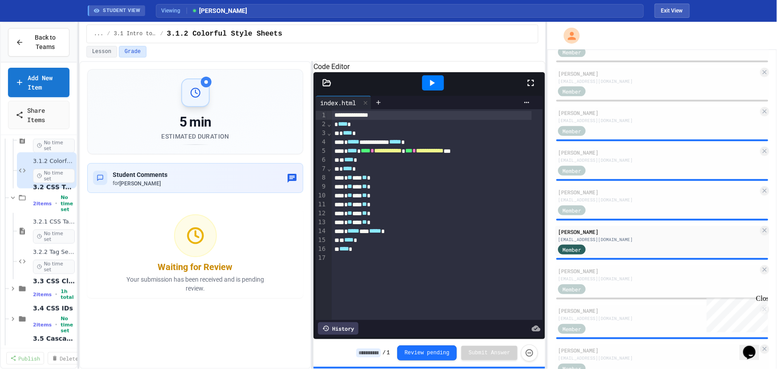
click at [435, 88] on icon at bounding box center [431, 82] width 11 height 11
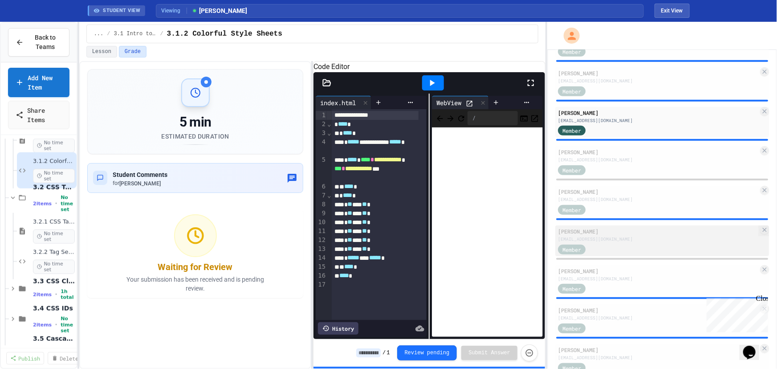
scroll to position [333, 0]
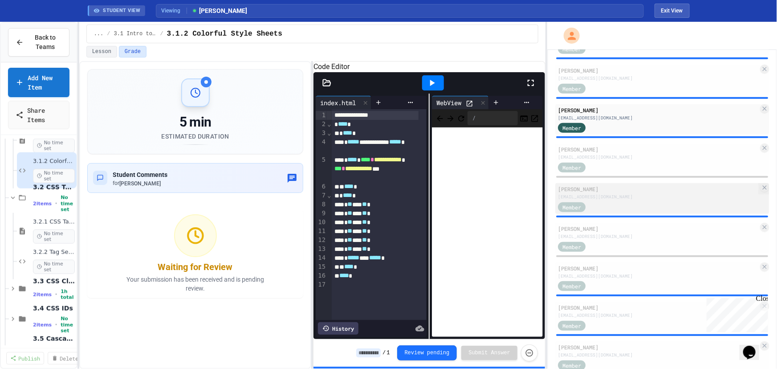
click at [616, 192] on div "[PERSON_NAME]" at bounding box center [658, 189] width 200 height 8
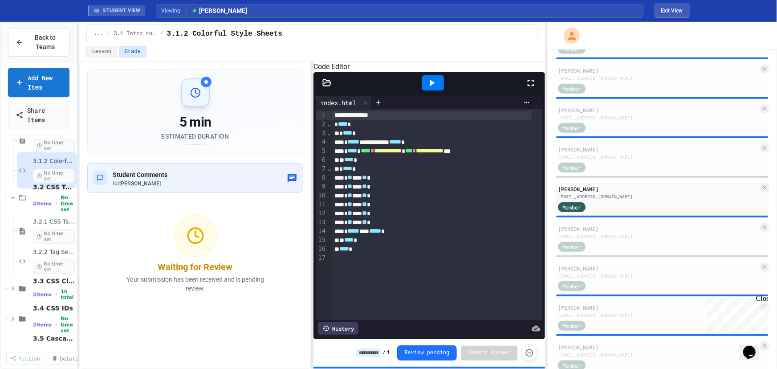
click at [437, 88] on icon at bounding box center [431, 82] width 11 height 11
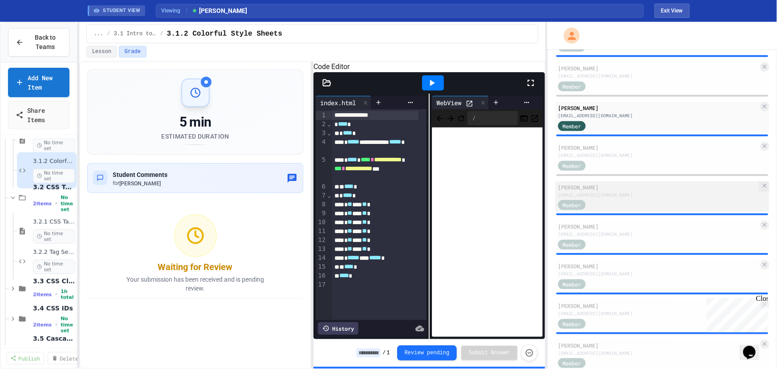
scroll to position [435, 0]
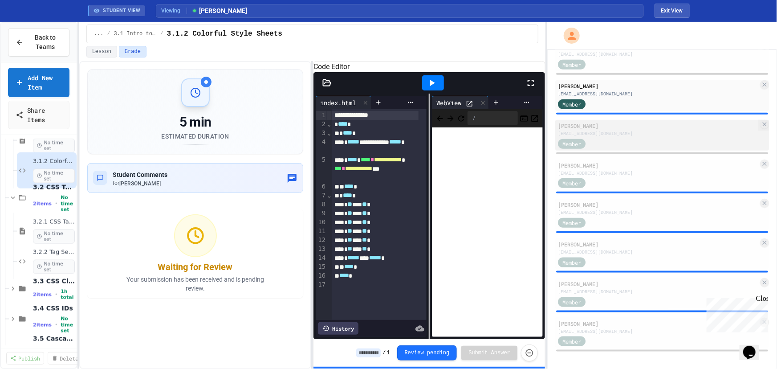
click at [610, 130] on div "[EMAIL_ADDRESS][DOMAIN_NAME]" at bounding box center [658, 133] width 200 height 7
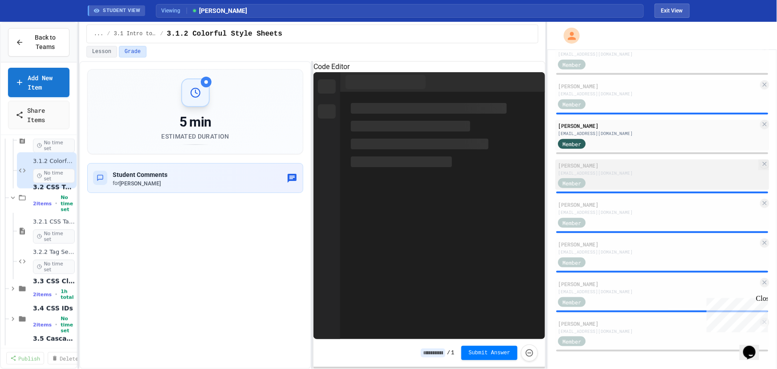
click at [626, 165] on div "[PERSON_NAME]" at bounding box center [658, 165] width 200 height 8
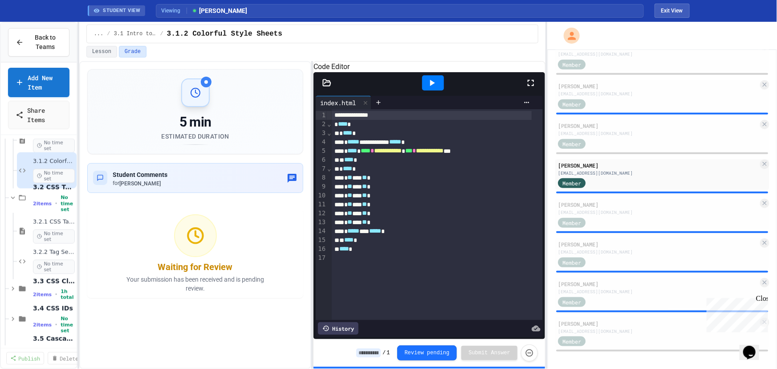
click at [432, 86] on icon at bounding box center [432, 83] width 5 height 6
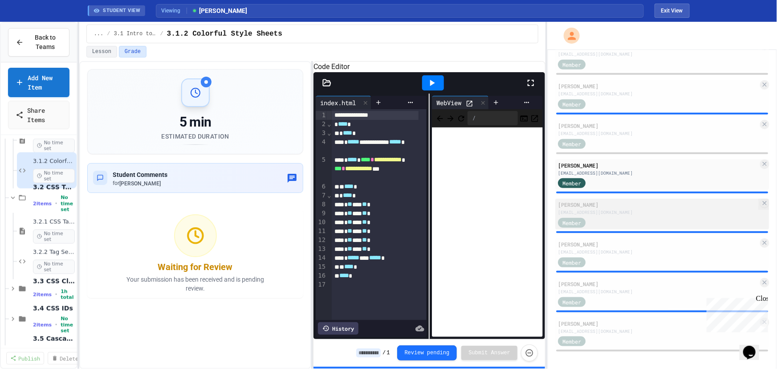
click at [637, 213] on div "[EMAIL_ADDRESS][DOMAIN_NAME]" at bounding box center [658, 212] width 200 height 7
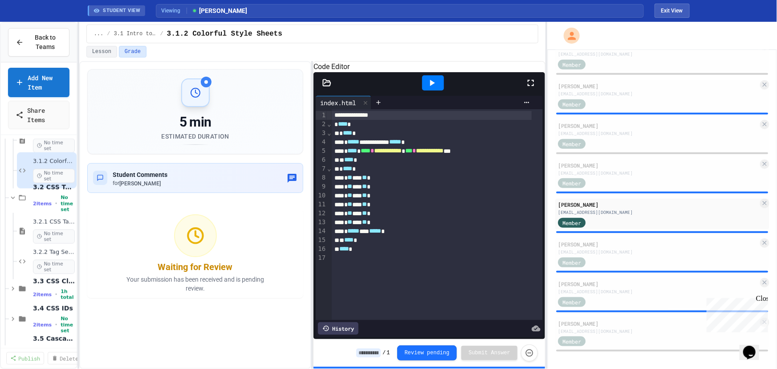
click at [434, 88] on icon at bounding box center [431, 82] width 11 height 11
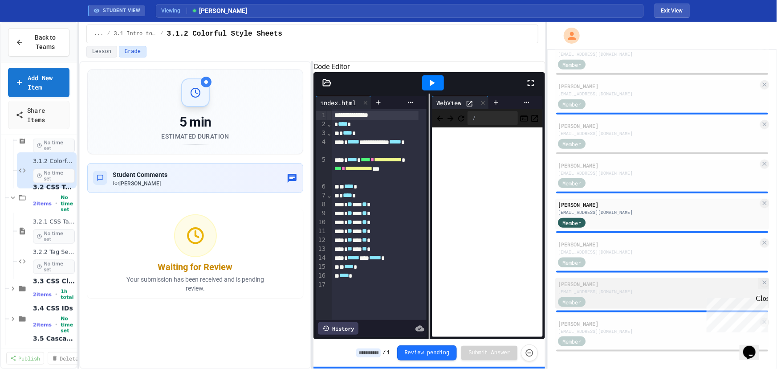
click at [614, 291] on div "[EMAIL_ADDRESS][DOMAIN_NAME]" at bounding box center [658, 291] width 200 height 7
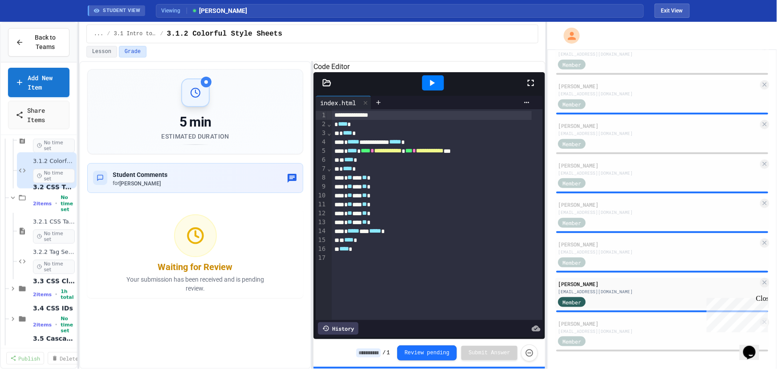
click at [429, 88] on icon at bounding box center [431, 82] width 11 height 11
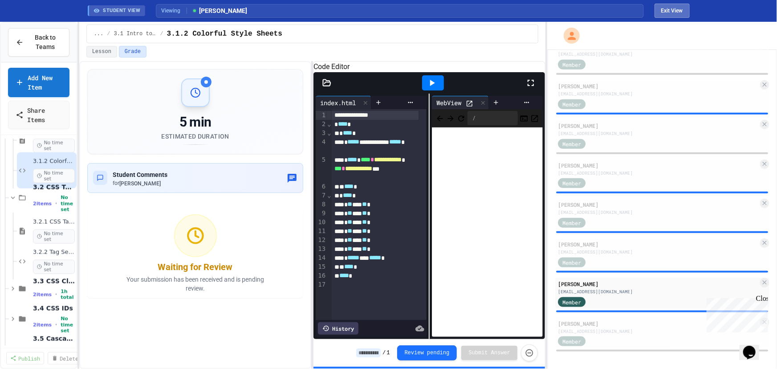
click at [674, 8] on button "Exit View" at bounding box center [671, 11] width 35 height 14
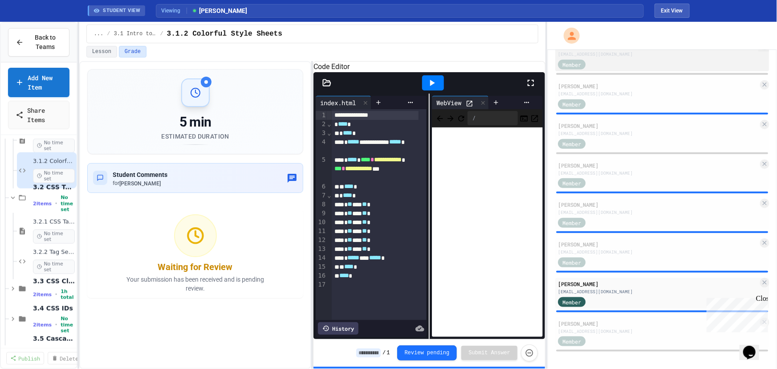
scroll to position [414, 0]
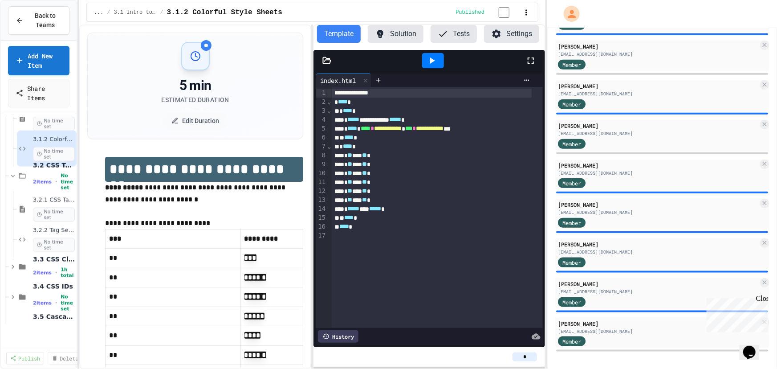
click at [755, 345] on icon "Chat widget" at bounding box center [749, 351] width 12 height 13
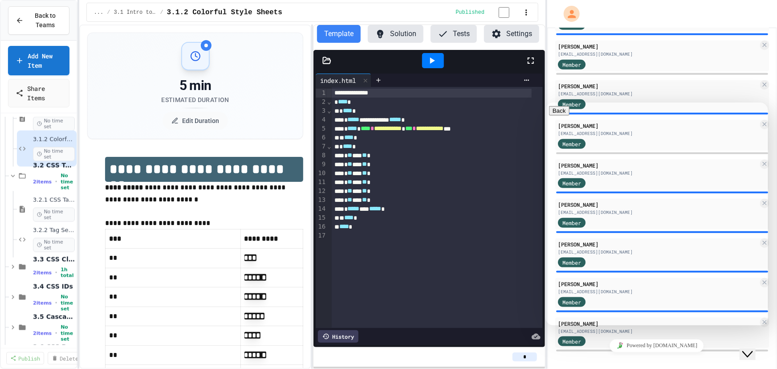
click at [588, 356] on textarea at bounding box center [582, 359] width 69 height 7
type textarea "**********"
